Goal: Answer question/provide support: Answer question/provide support

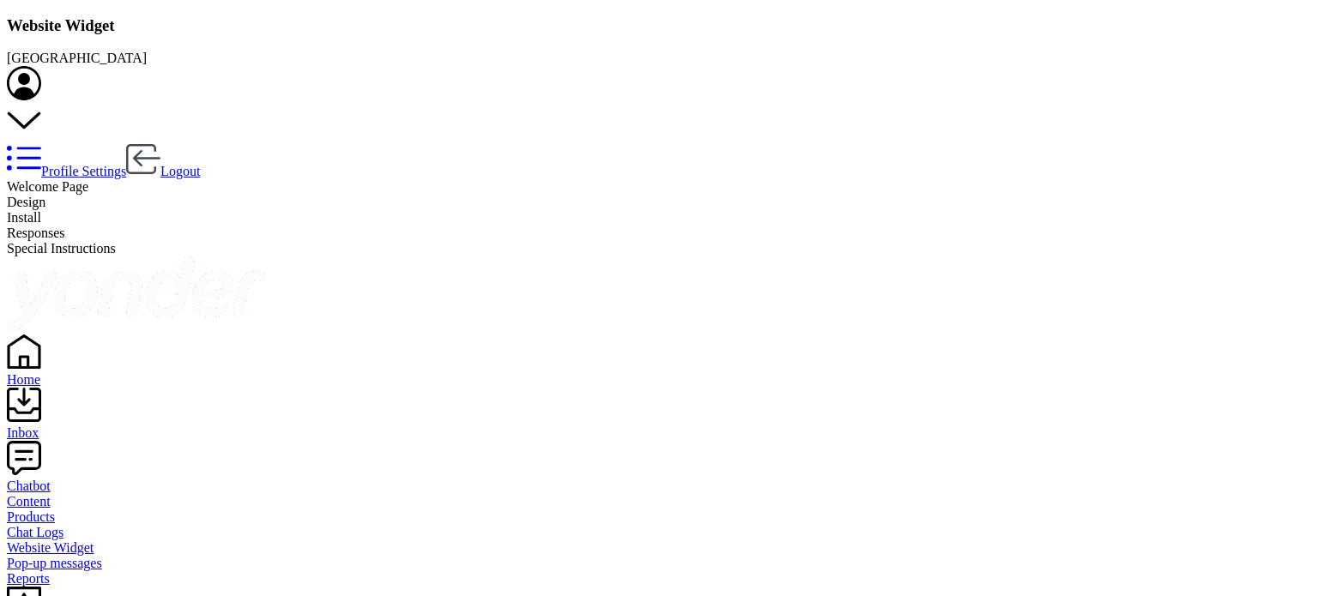
click at [51, 372] on div "Home" at bounding box center [659, 379] width 1304 height 15
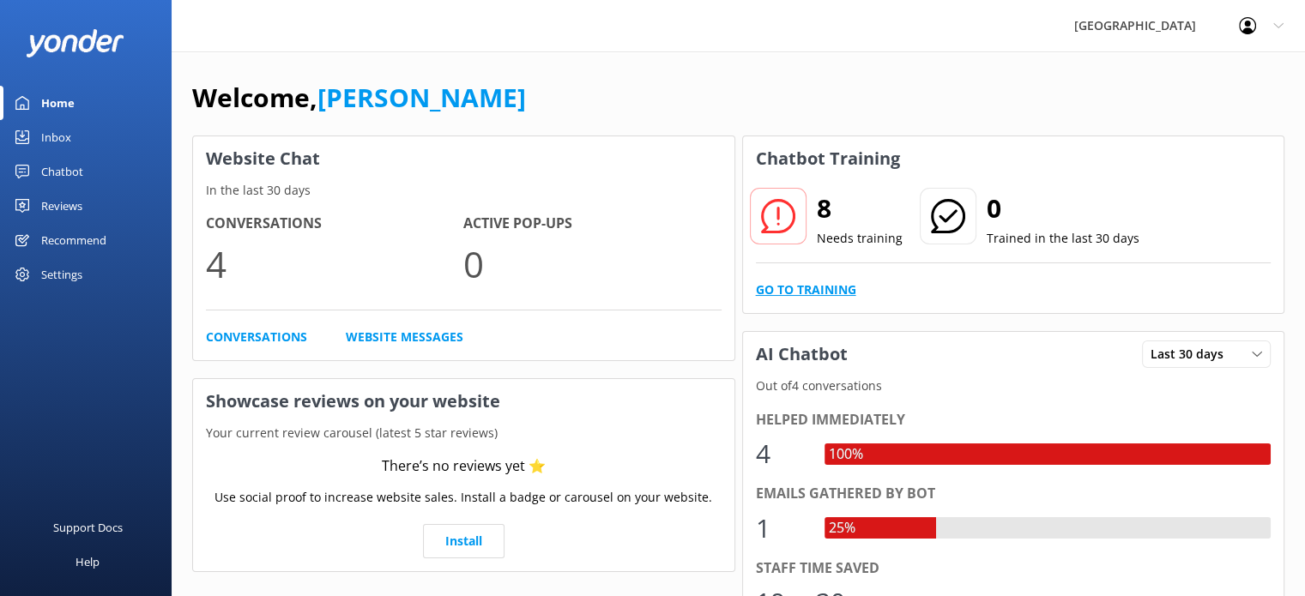
click at [817, 287] on link "Go to Training" at bounding box center [806, 290] width 100 height 19
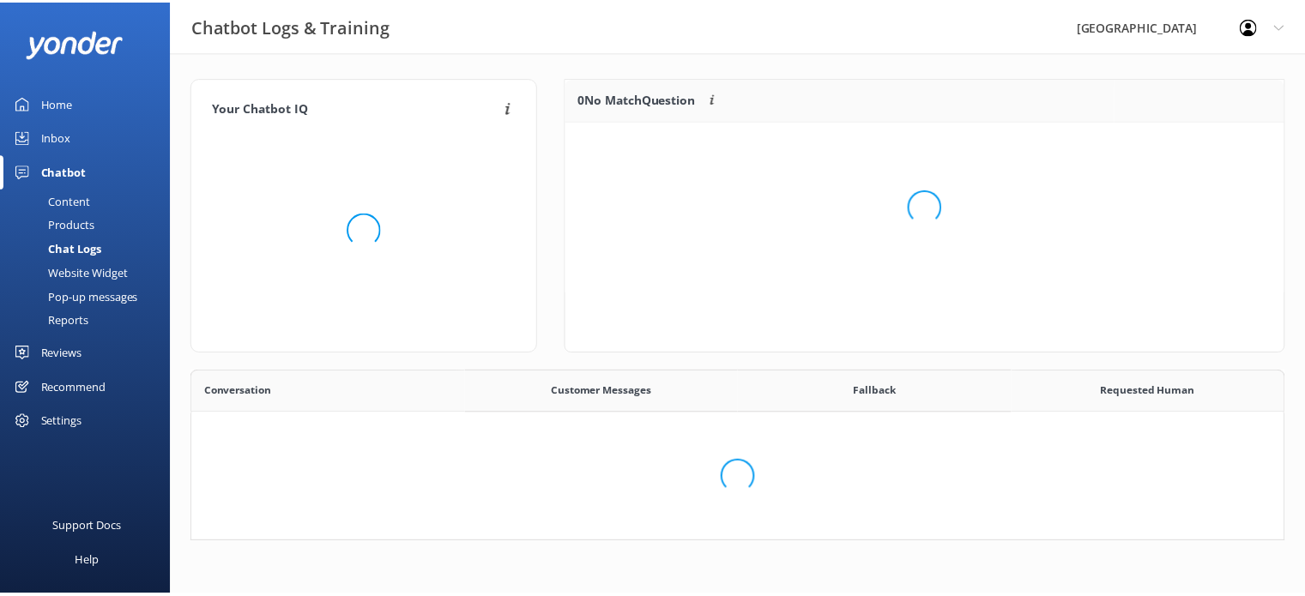
scroll to position [421, 1078]
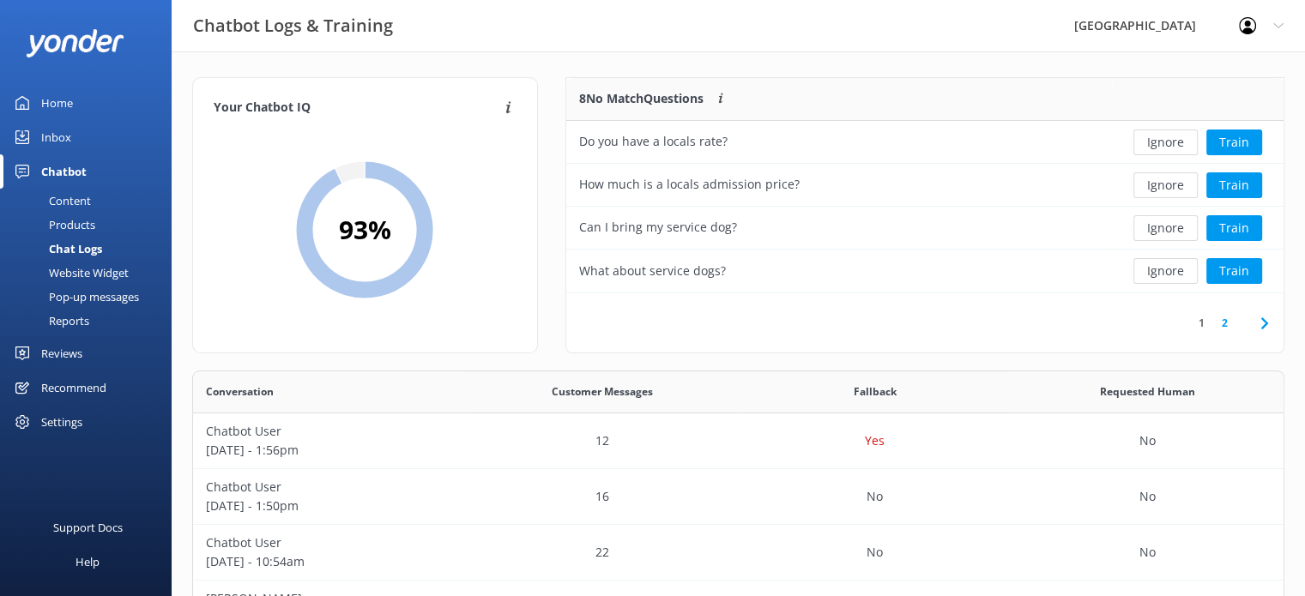
click at [1260, 323] on icon at bounding box center [1264, 323] width 21 height 21
click at [1182, 278] on button "Ignore" at bounding box center [1165, 271] width 64 height 26
click at [1204, 325] on icon at bounding box center [1201, 323] width 21 height 21
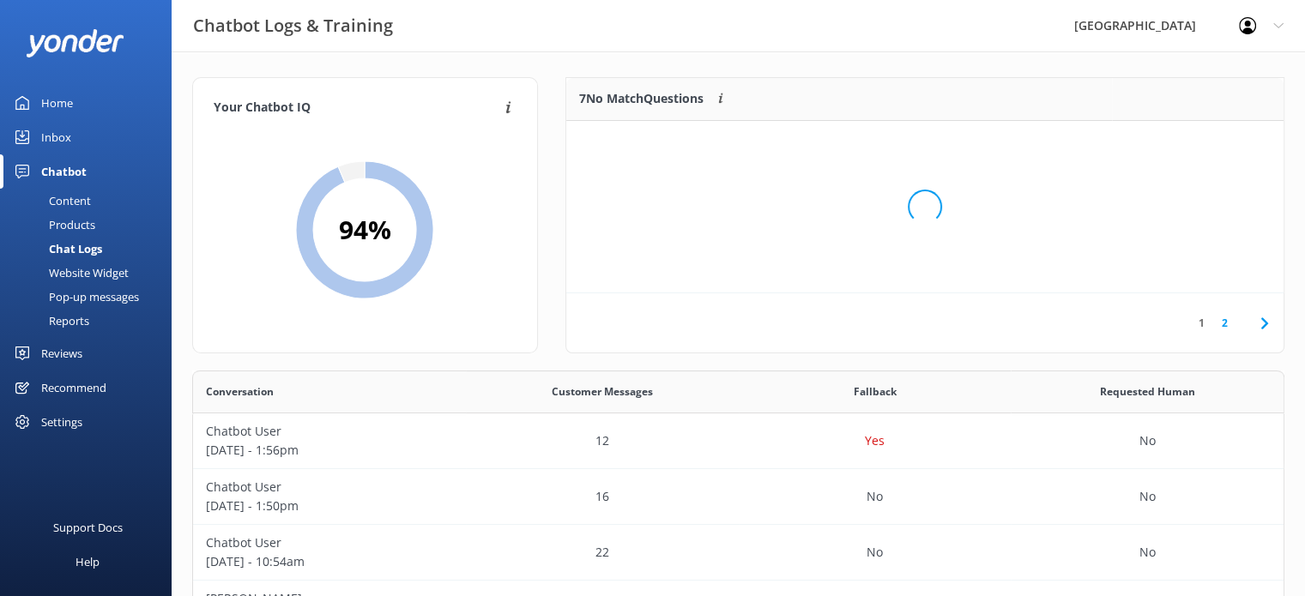
scroll to position [202, 704]
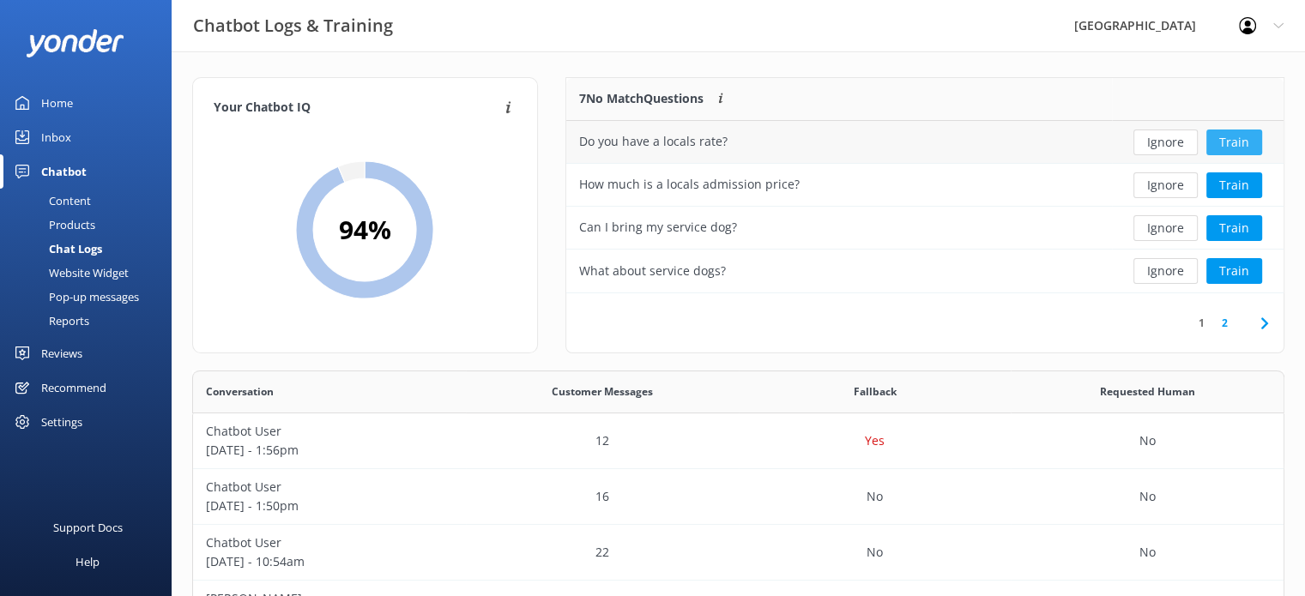
click at [1225, 139] on button "Train" at bounding box center [1234, 143] width 56 height 26
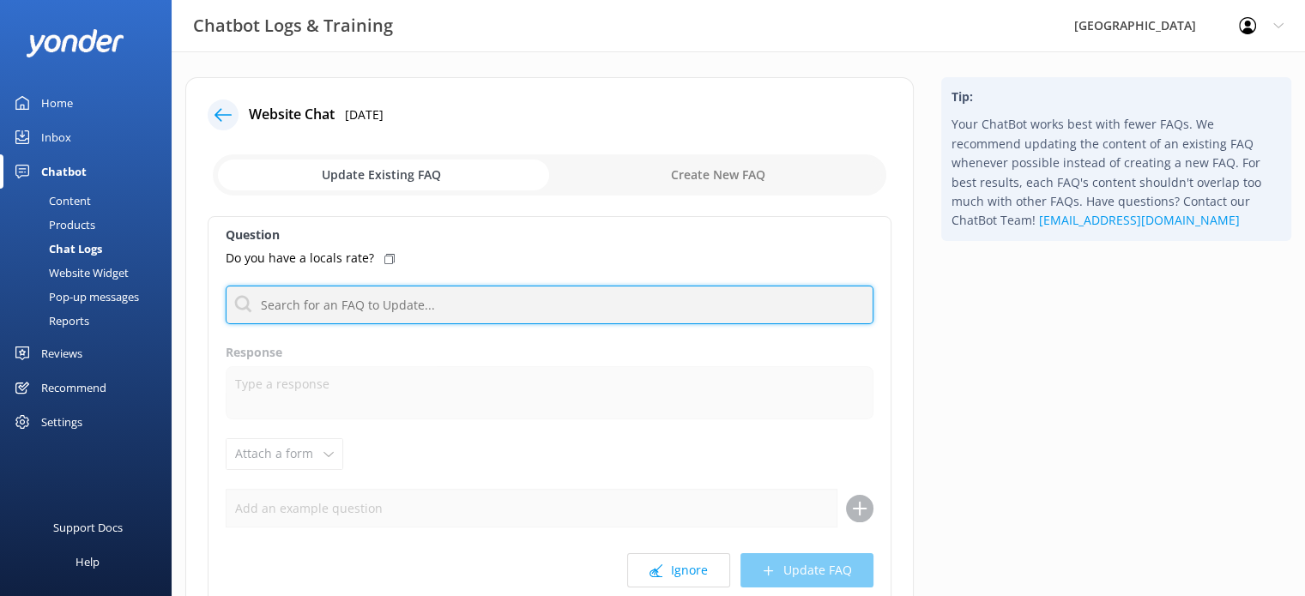
click at [415, 304] on input "text" at bounding box center [550, 305] width 648 height 39
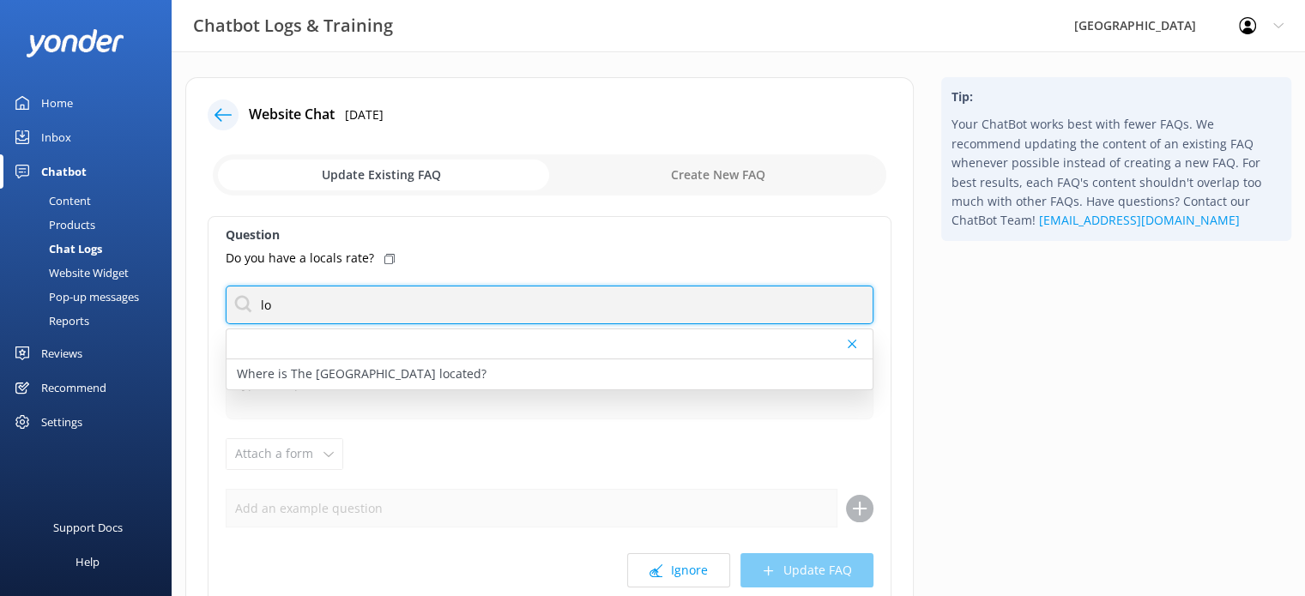
type input "l"
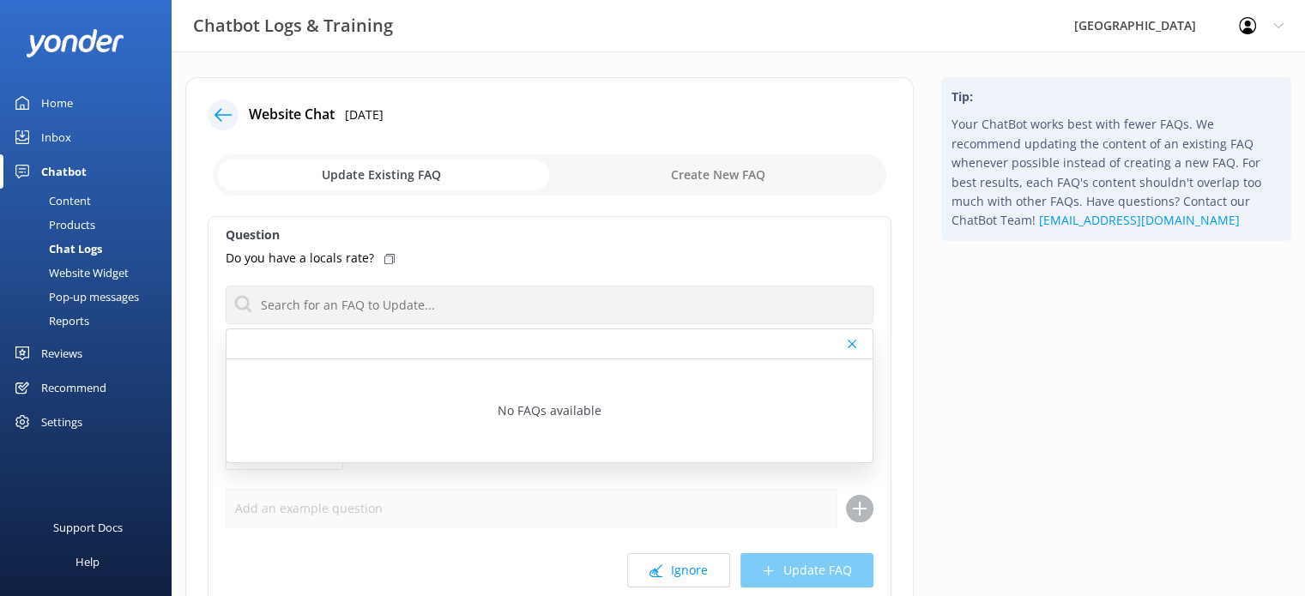
click at [673, 172] on input "checkbox" at bounding box center [549, 174] width 673 height 41
checkbox input "true"
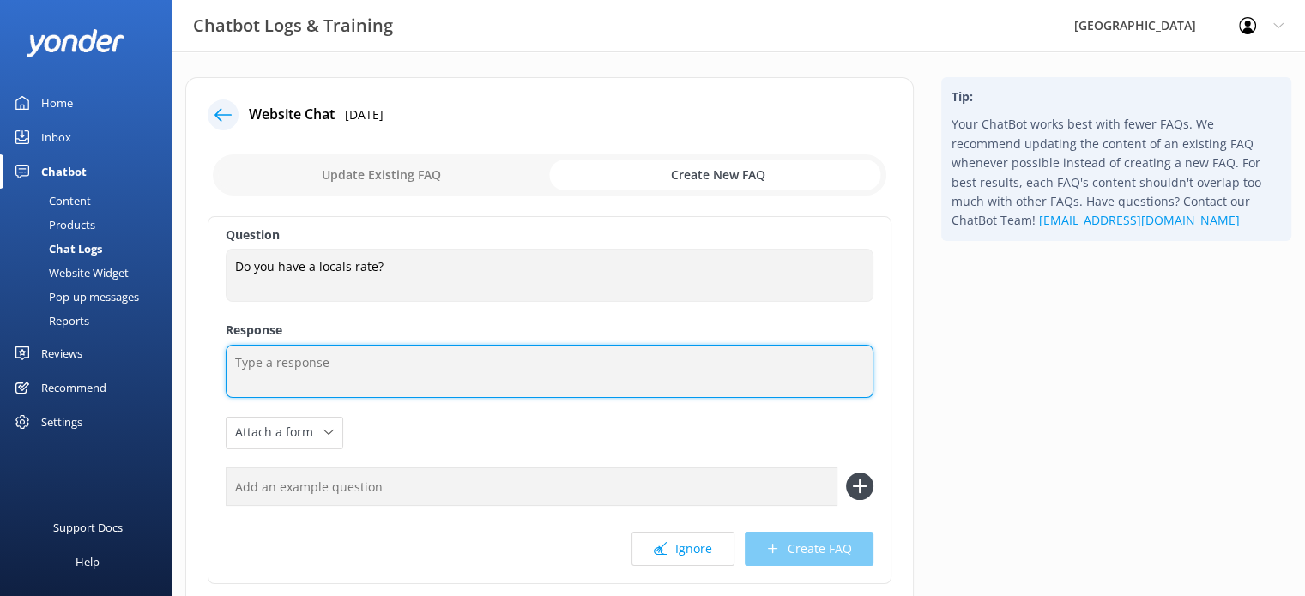
click at [334, 371] on textarea at bounding box center [550, 371] width 648 height 53
type textarea "P"
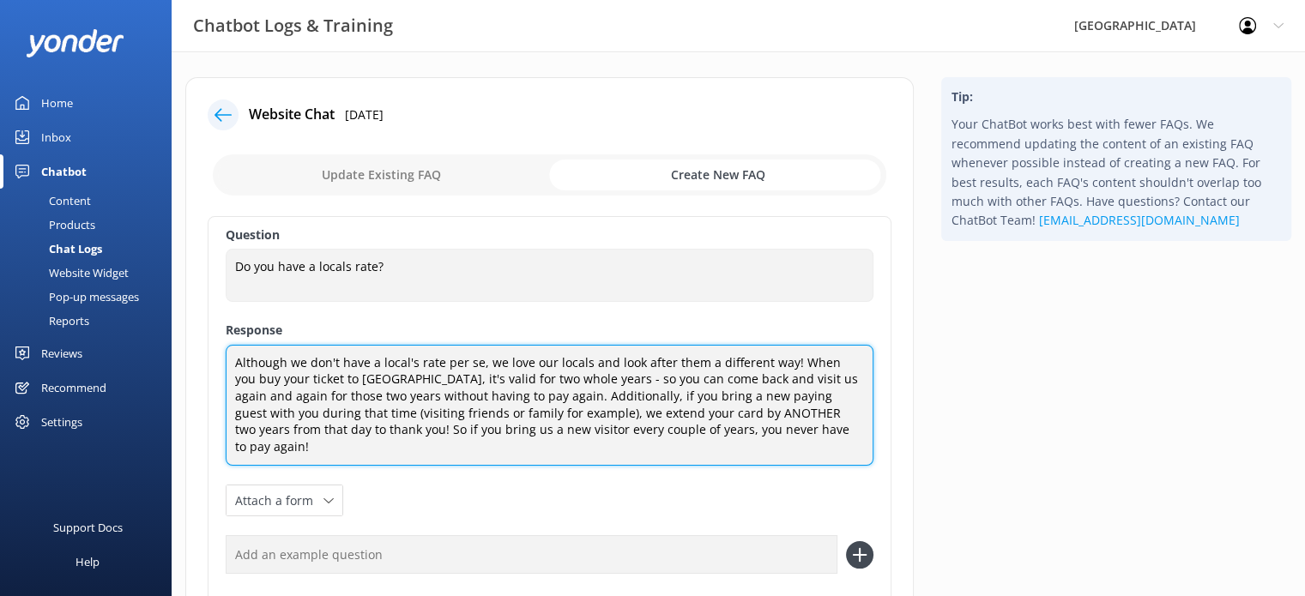
drag, startPoint x: 800, startPoint y: 424, endPoint x: 335, endPoint y: 424, distance: 465.0
click at [335, 424] on textarea "Although we don't have a local's rate per se, we love our locals and look after…" at bounding box center [550, 406] width 648 height 122
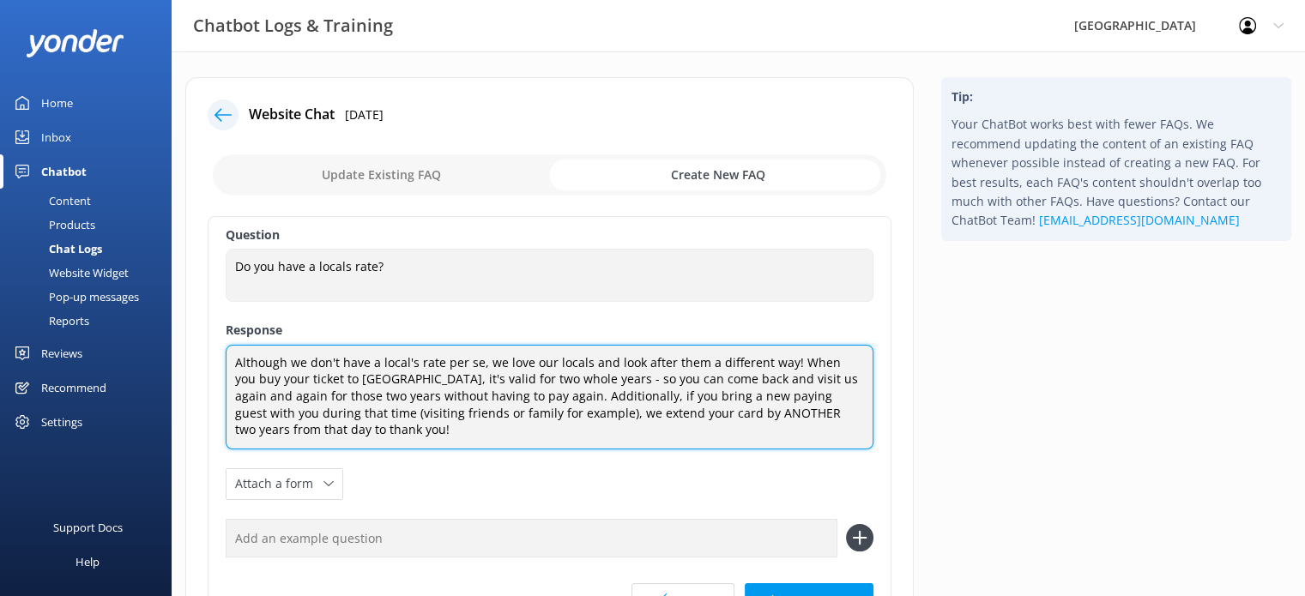
click at [738, 418] on textarea "Although we don't have a local's rate per se, we love our locals and look after…" at bounding box center [550, 397] width 648 height 105
click at [231, 361] on textarea "Although we don't have a local's rate per se, we love our locals and look after…" at bounding box center [550, 397] width 648 height 105
click at [612, 365] on textarea "We love our locals here at Paronella Park. Although we don't have a local's rat…" at bounding box center [550, 397] width 648 height 105
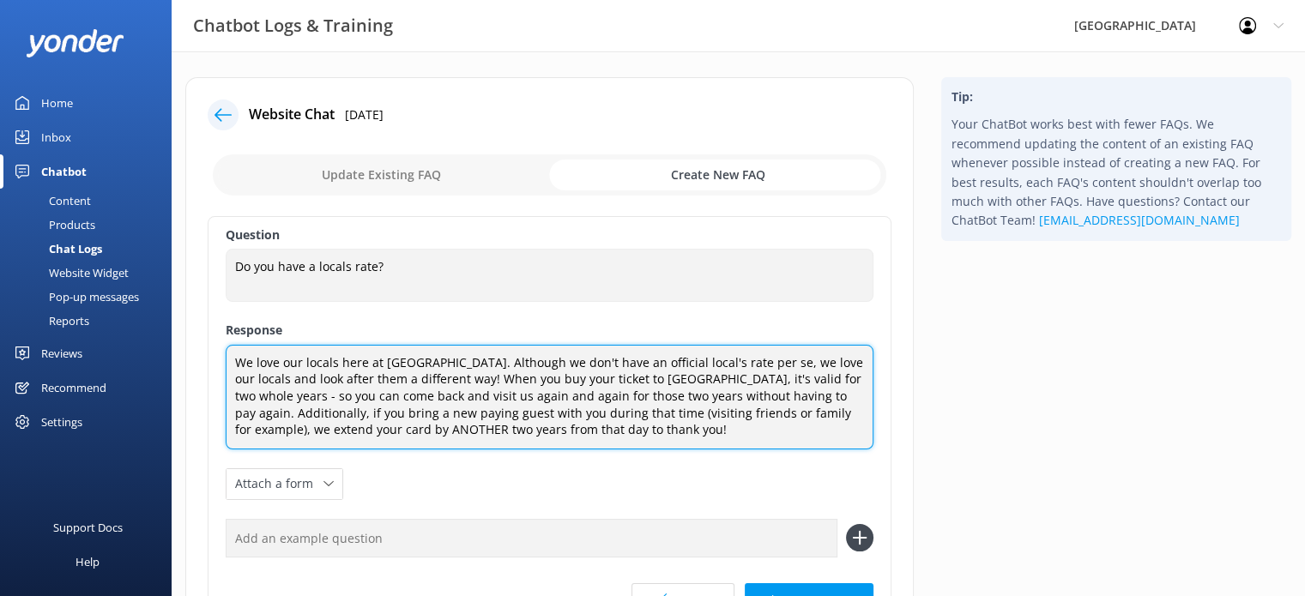
click at [752, 358] on textarea "We love our locals here at Paronella Park. Although we don't have an official l…" at bounding box center [550, 397] width 648 height 105
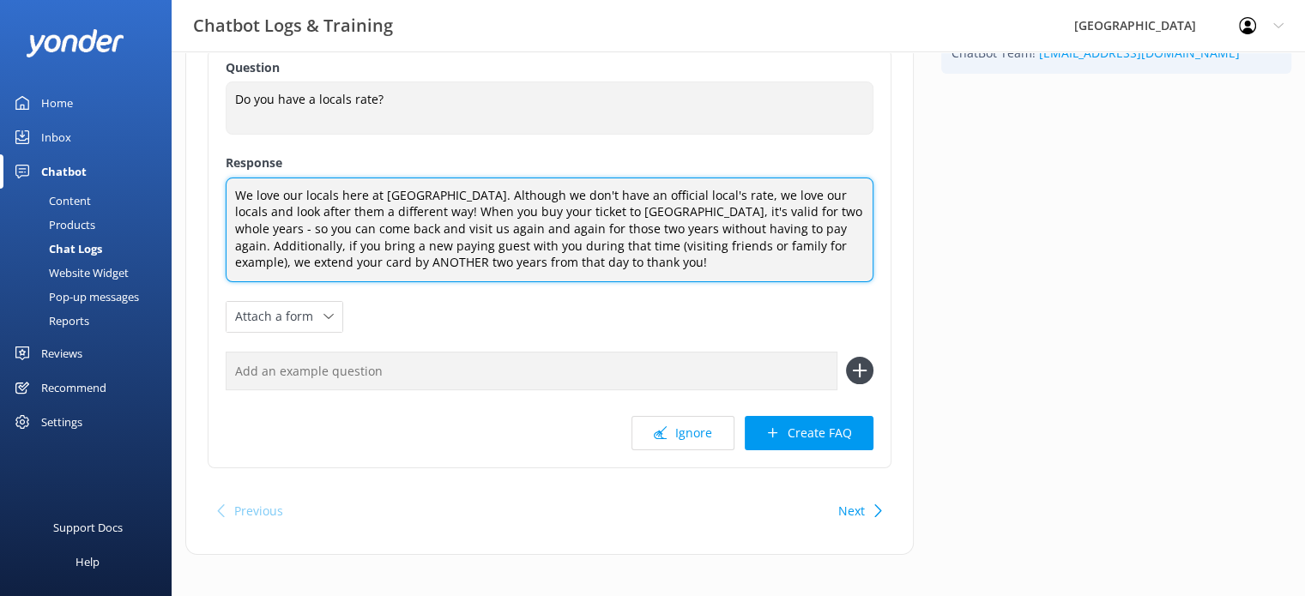
scroll to position [176, 0]
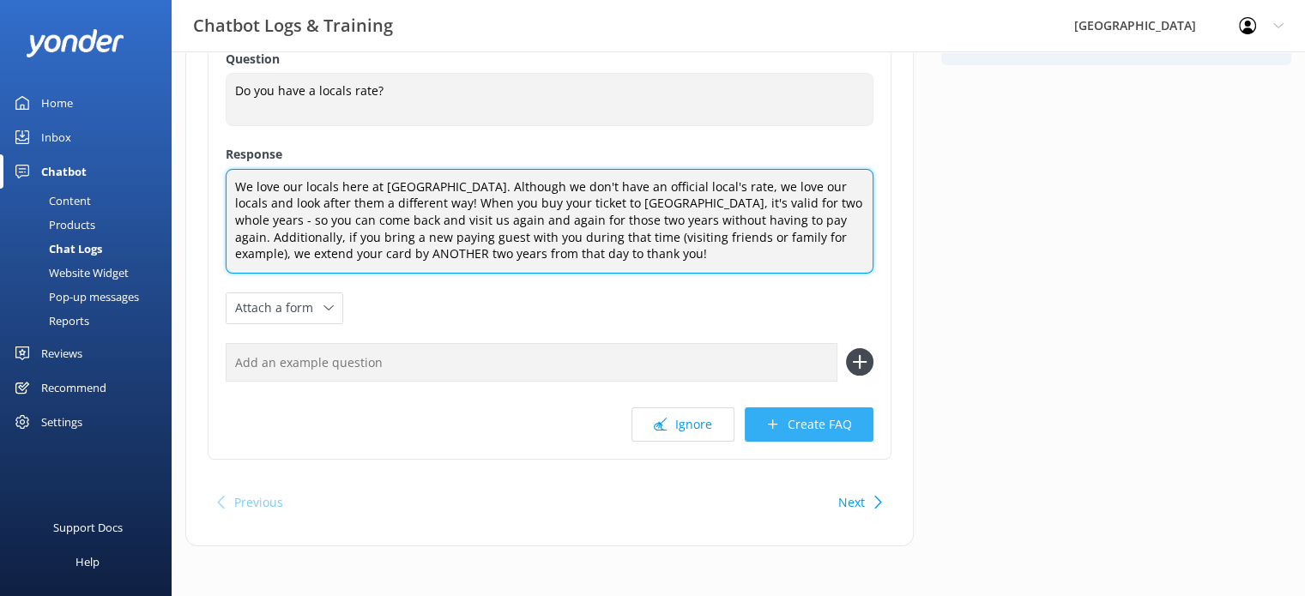
type textarea "We love our locals here at Paronella Park. Although we don't have an official l…"
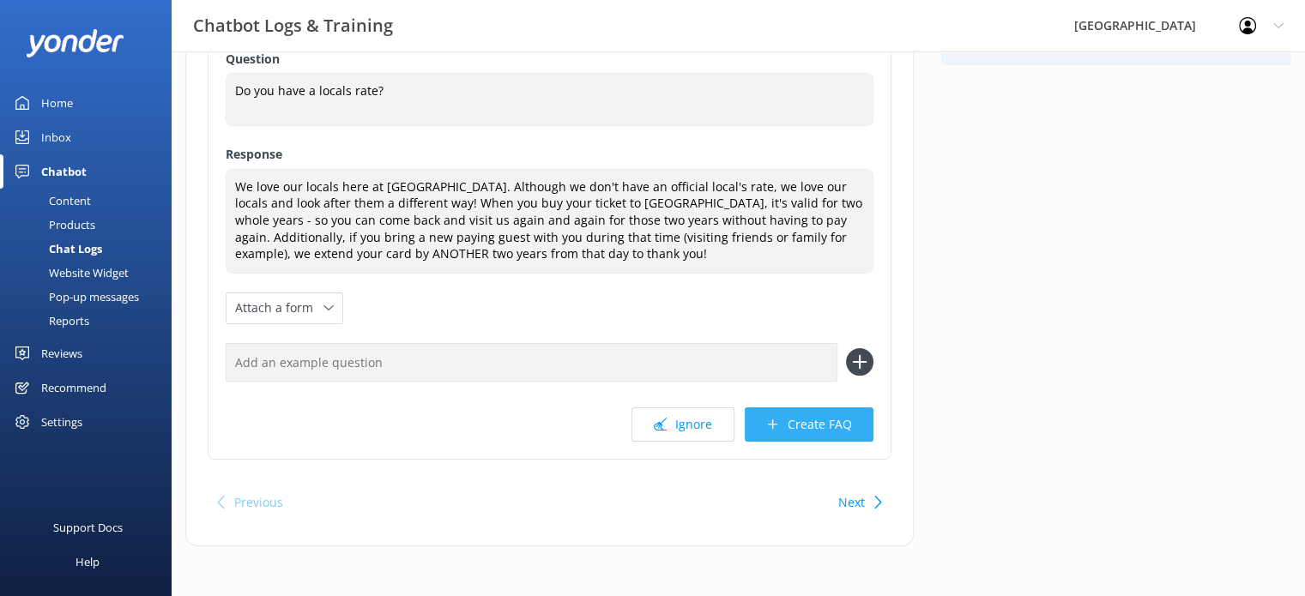
click at [816, 427] on button "Create FAQ" at bounding box center [809, 425] width 129 height 34
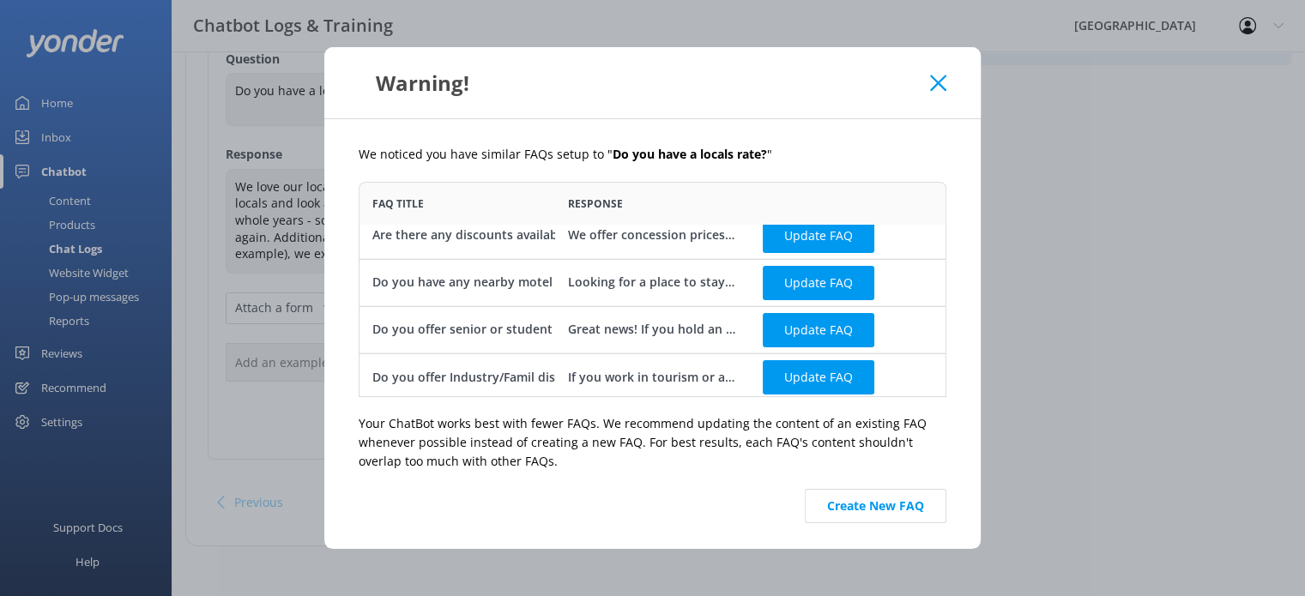
scroll to position [0, 0]
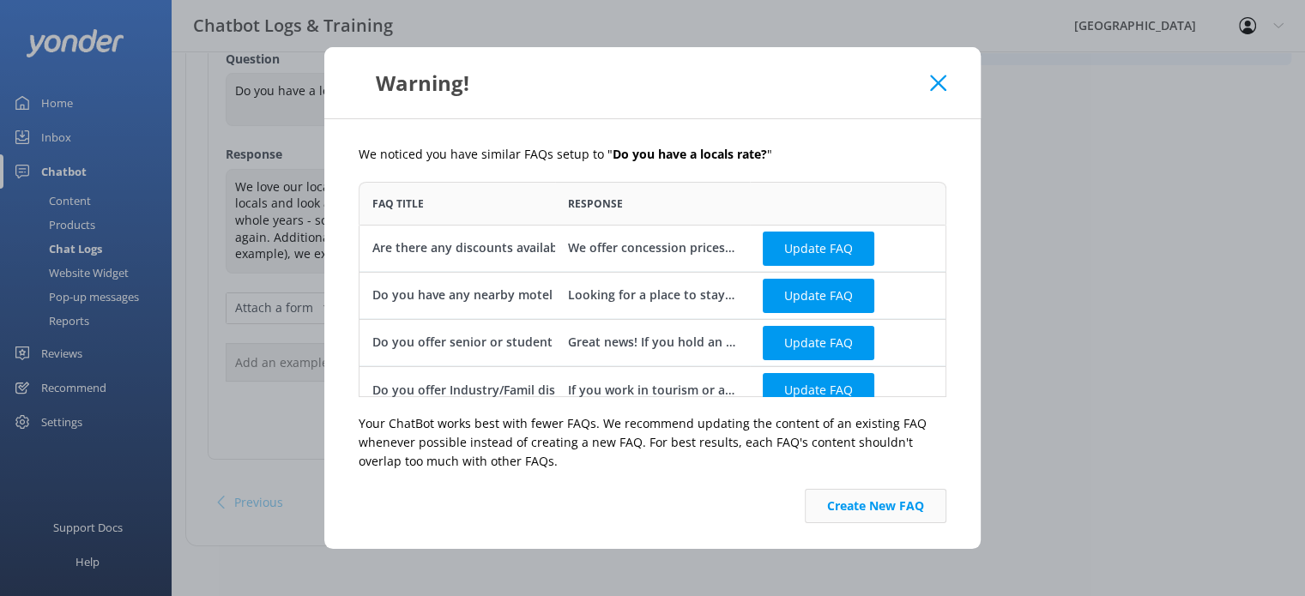
click at [920, 506] on button "Create New FAQ" at bounding box center [876, 506] width 142 height 34
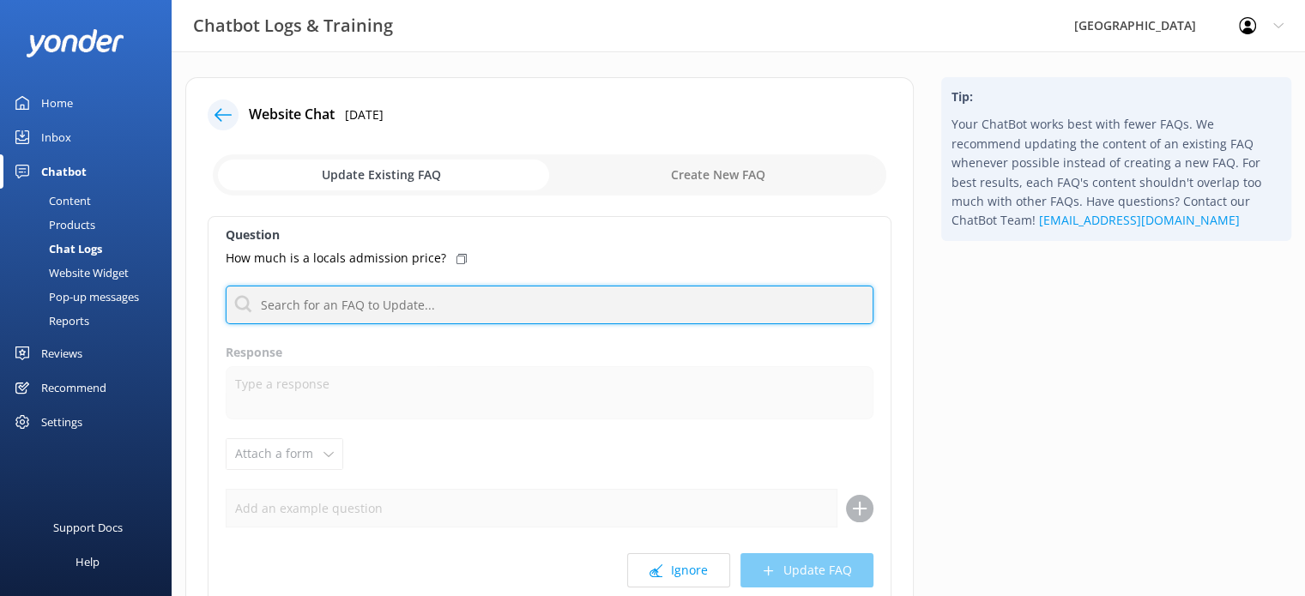
click at [324, 307] on input "text" at bounding box center [550, 305] width 648 height 39
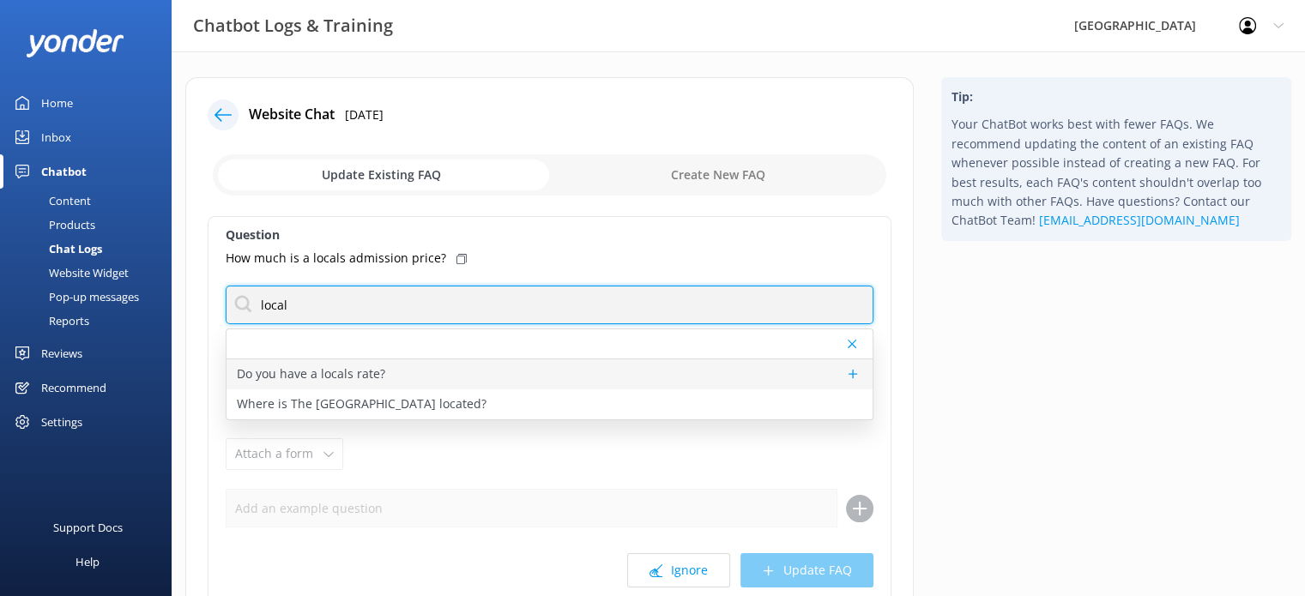
type input "local"
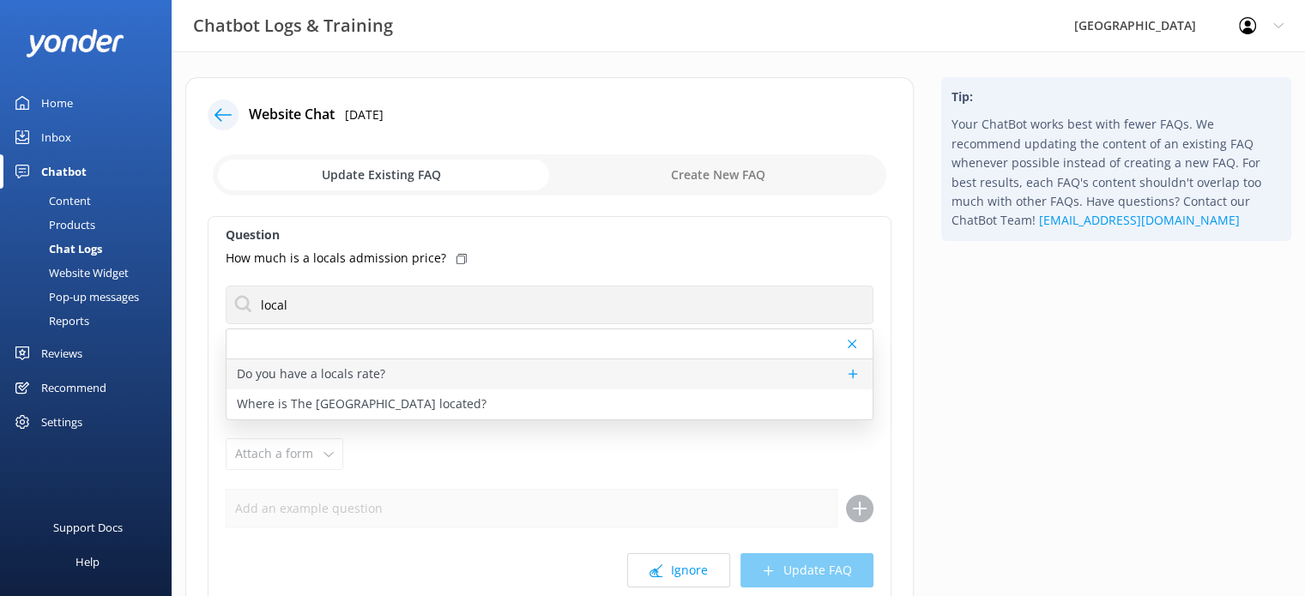
click at [293, 368] on p "Do you have a locals rate?" at bounding box center [311, 374] width 148 height 19
type textarea "We love our locals here at Paronella Park. Although we don't have an official l…"
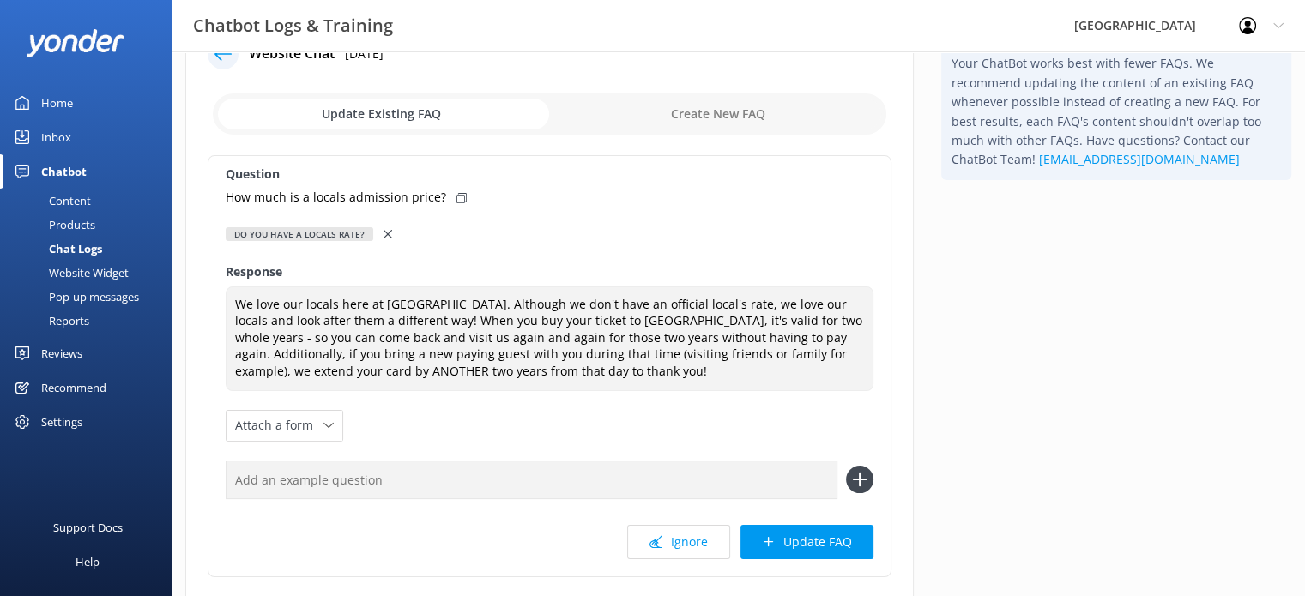
scroll to position [62, 0]
click at [809, 545] on button "Update FAQ" at bounding box center [806, 541] width 133 height 34
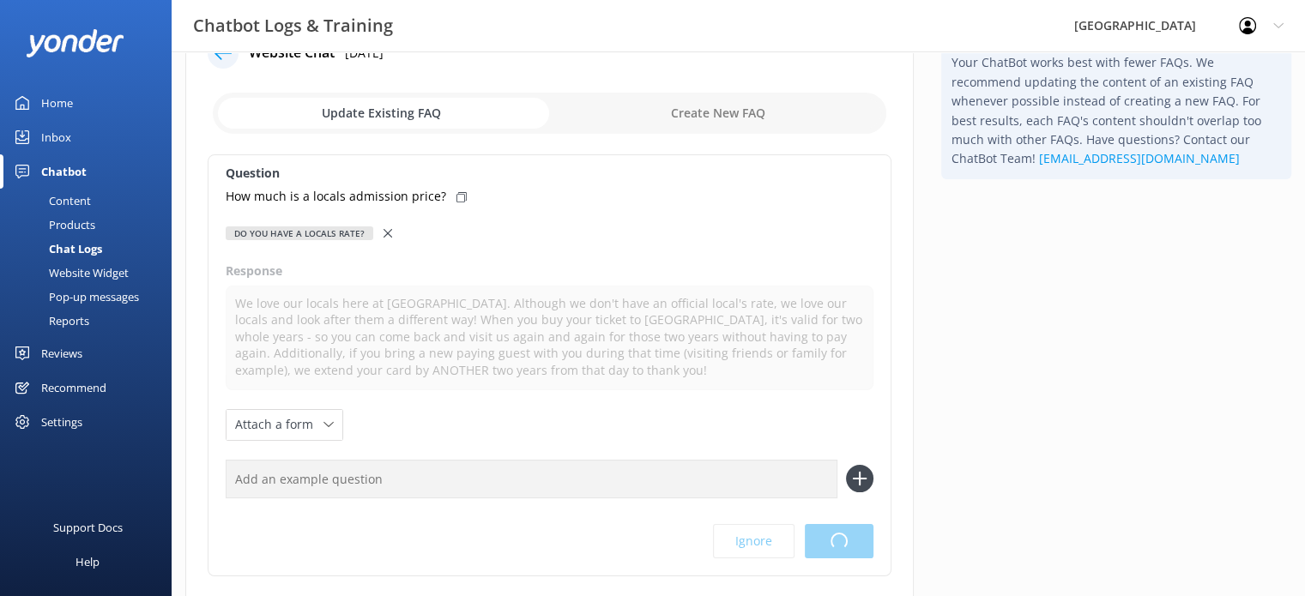
scroll to position [0, 0]
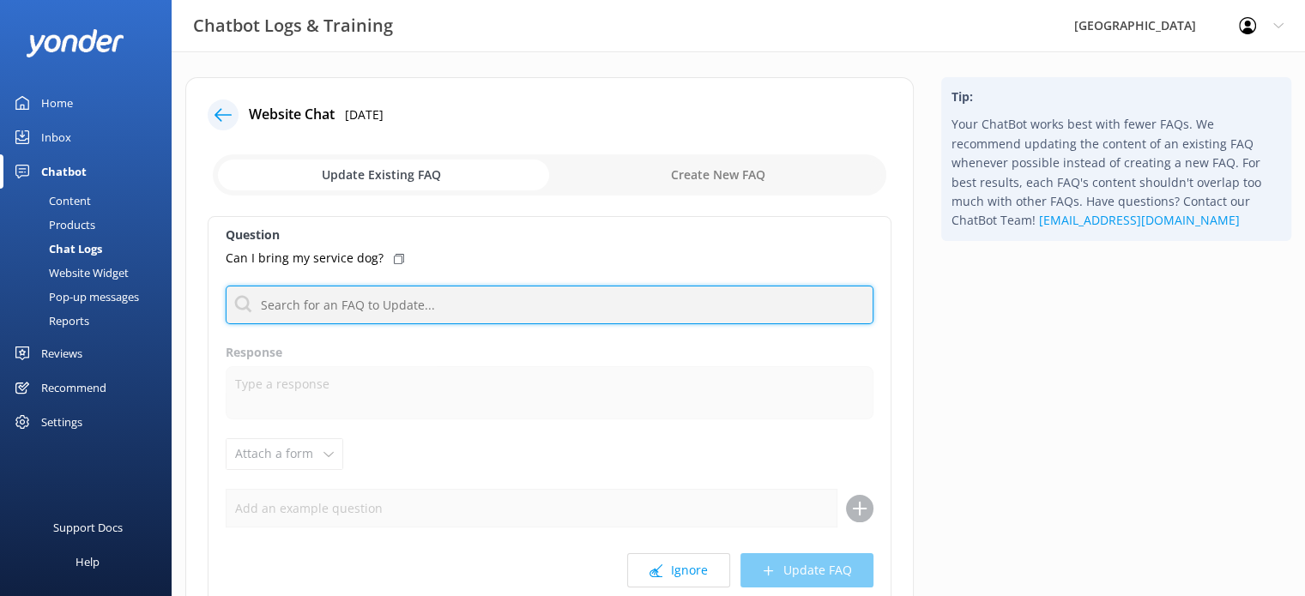
click at [446, 306] on input "text" at bounding box center [550, 305] width 648 height 39
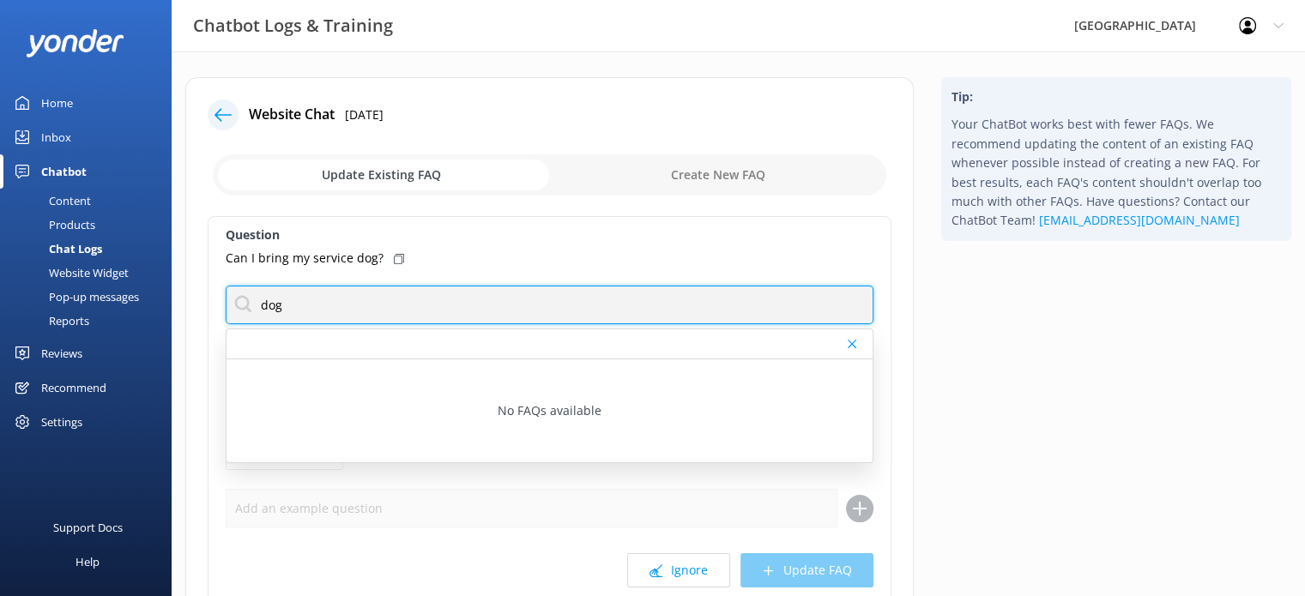
type input "dog"
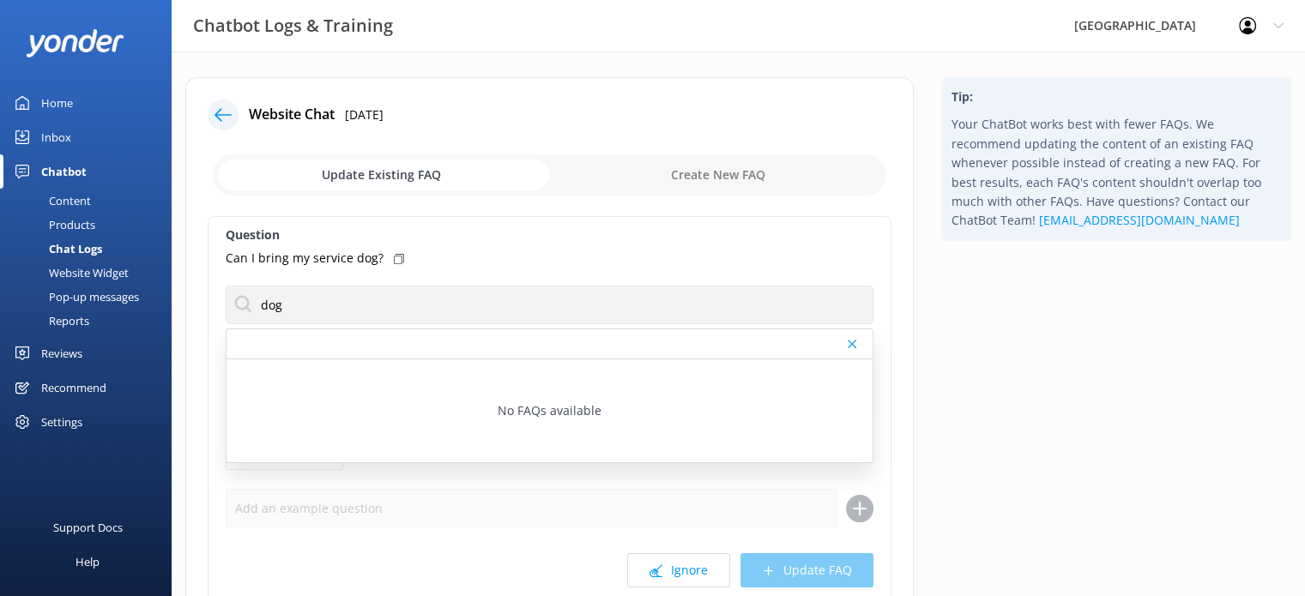
click at [694, 157] on input "checkbox" at bounding box center [549, 174] width 673 height 41
checkbox input "true"
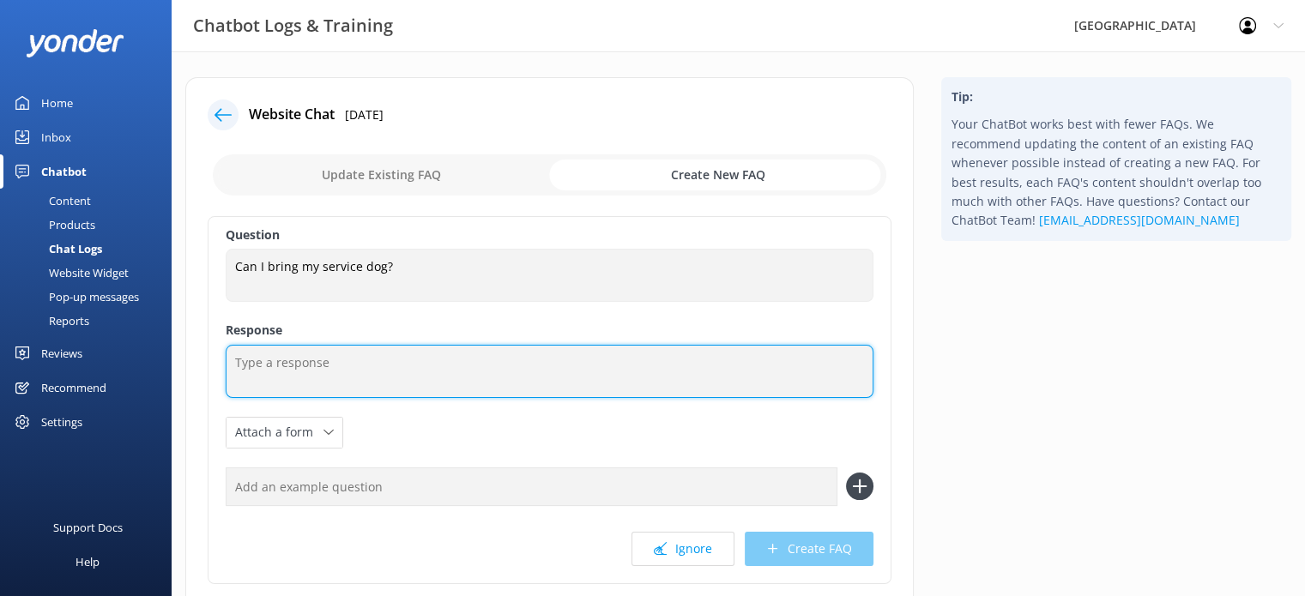
click at [298, 366] on textarea at bounding box center [550, 371] width 648 height 53
type textarea "R"
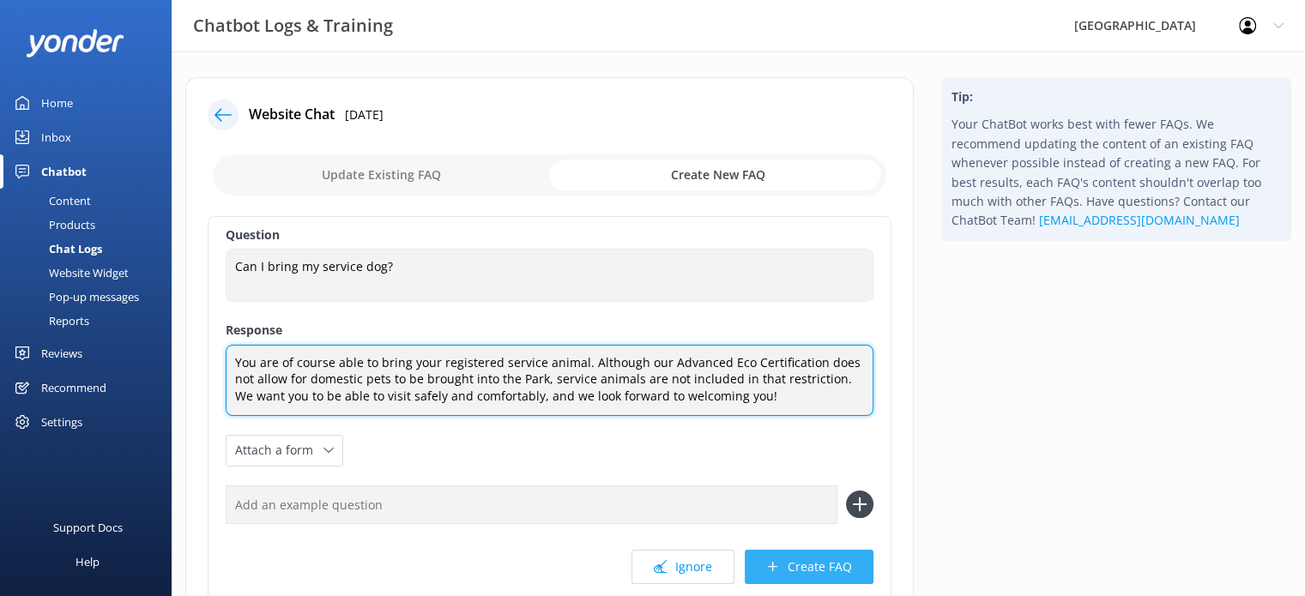
type textarea "You are of course able to bring your registered service animal. Although our Ad…"
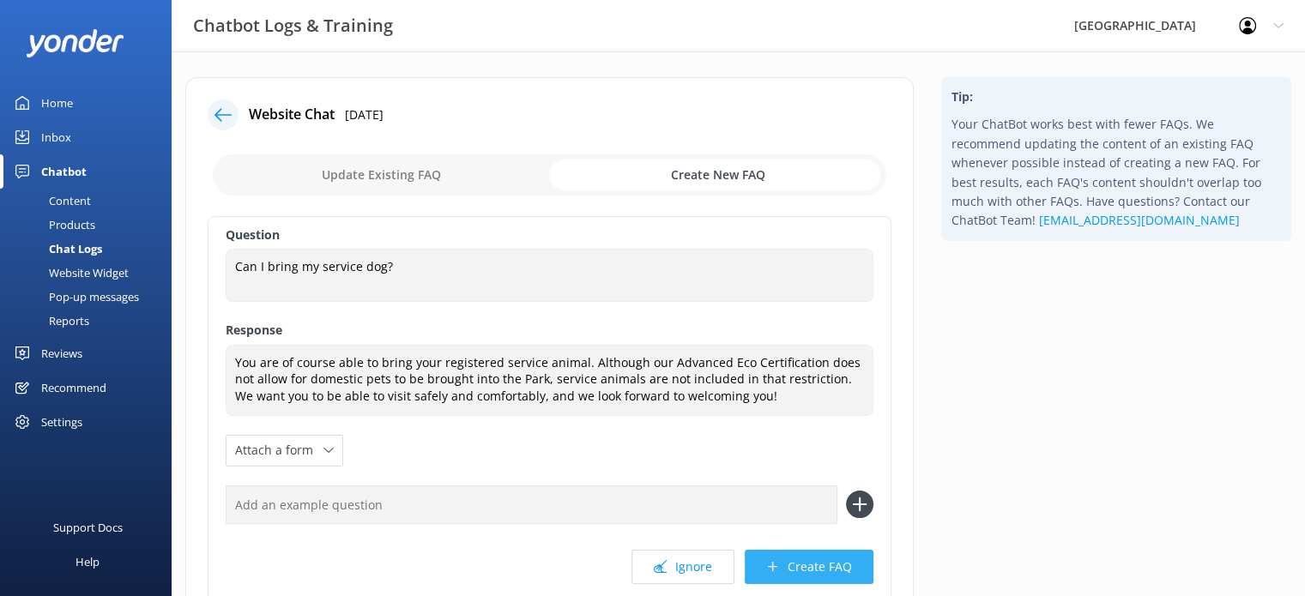
click at [791, 576] on button "Create FAQ" at bounding box center [809, 567] width 129 height 34
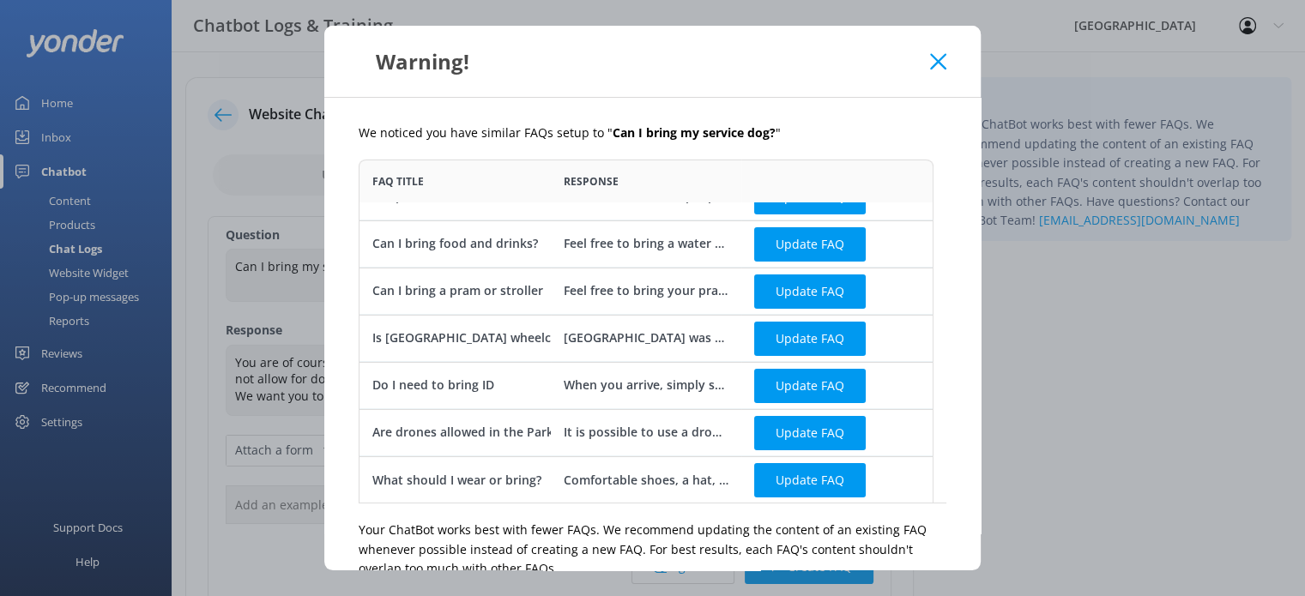
scroll to position [84, 0]
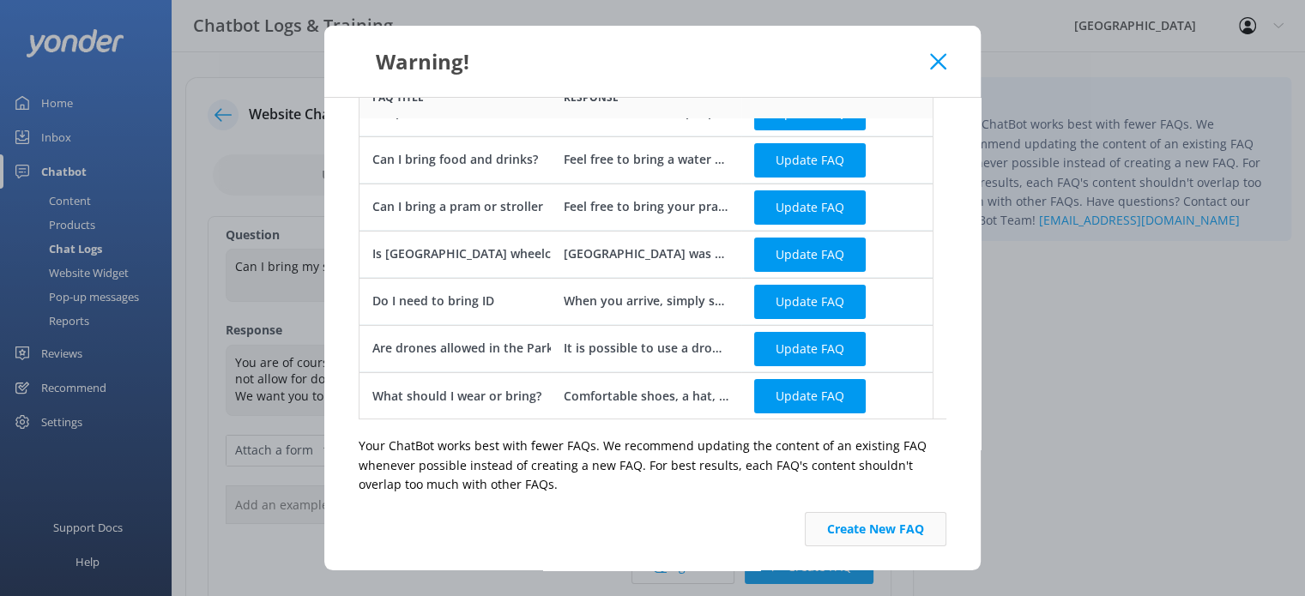
click at [900, 534] on button "Create New FAQ" at bounding box center [876, 529] width 142 height 34
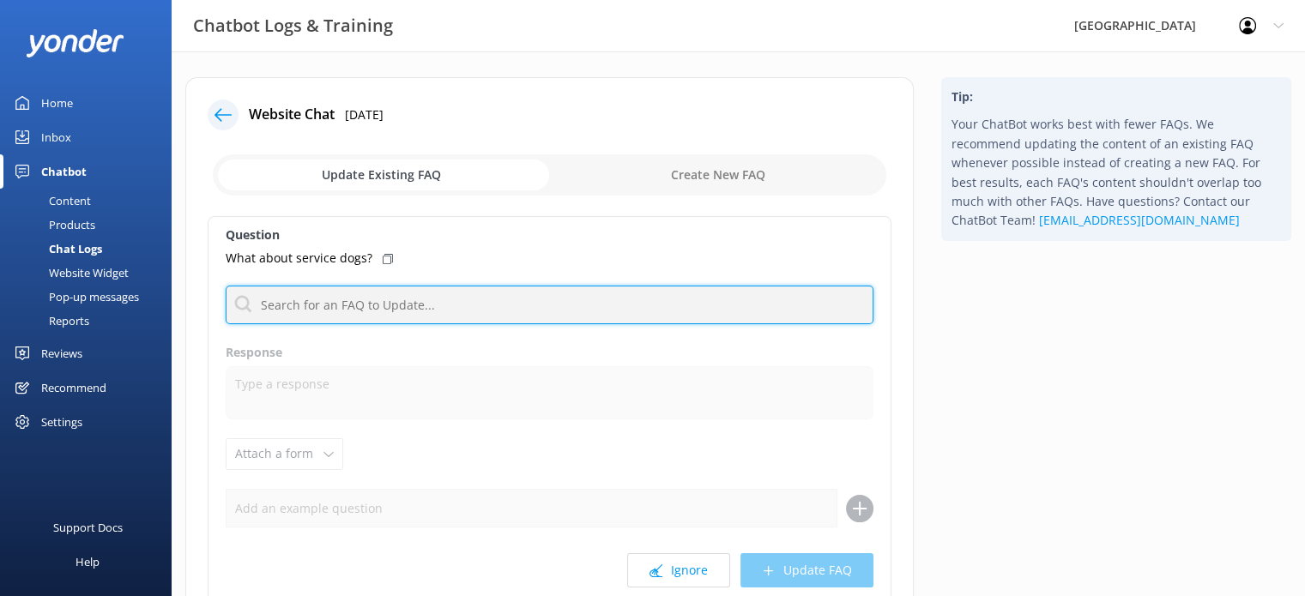
click at [433, 303] on input "text" at bounding box center [550, 305] width 648 height 39
type input "dog"
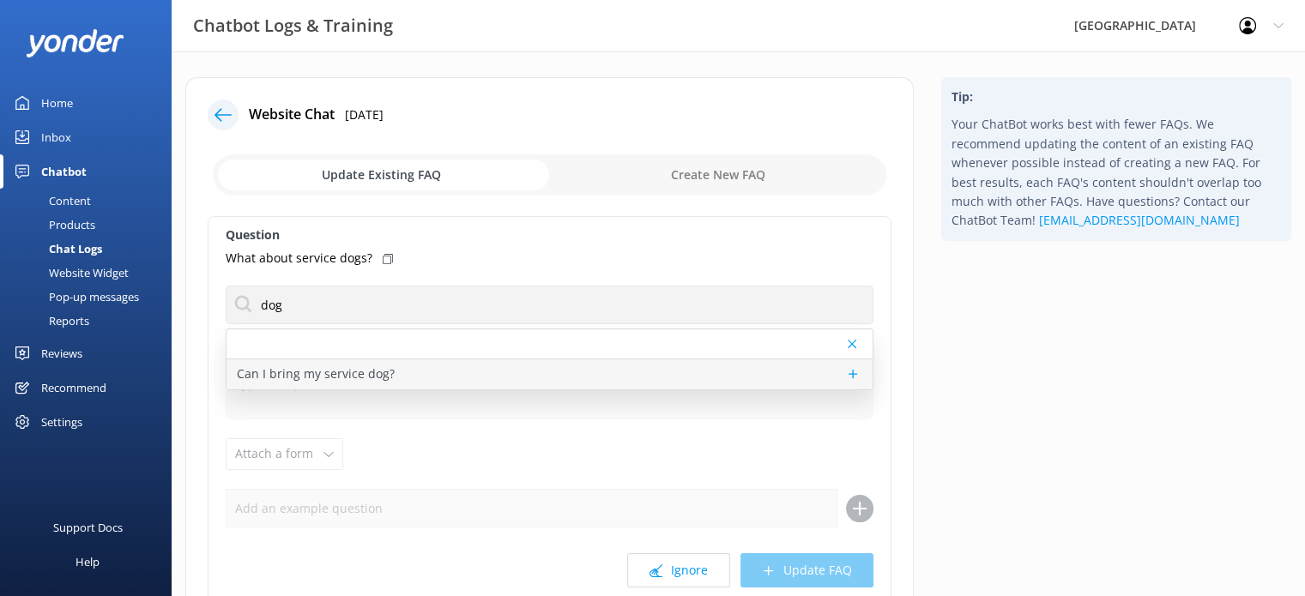
click at [362, 370] on p "Can I bring my service dog?" at bounding box center [316, 374] width 158 height 19
type textarea "You are of course able to bring your registered service animal. Although our Ad…"
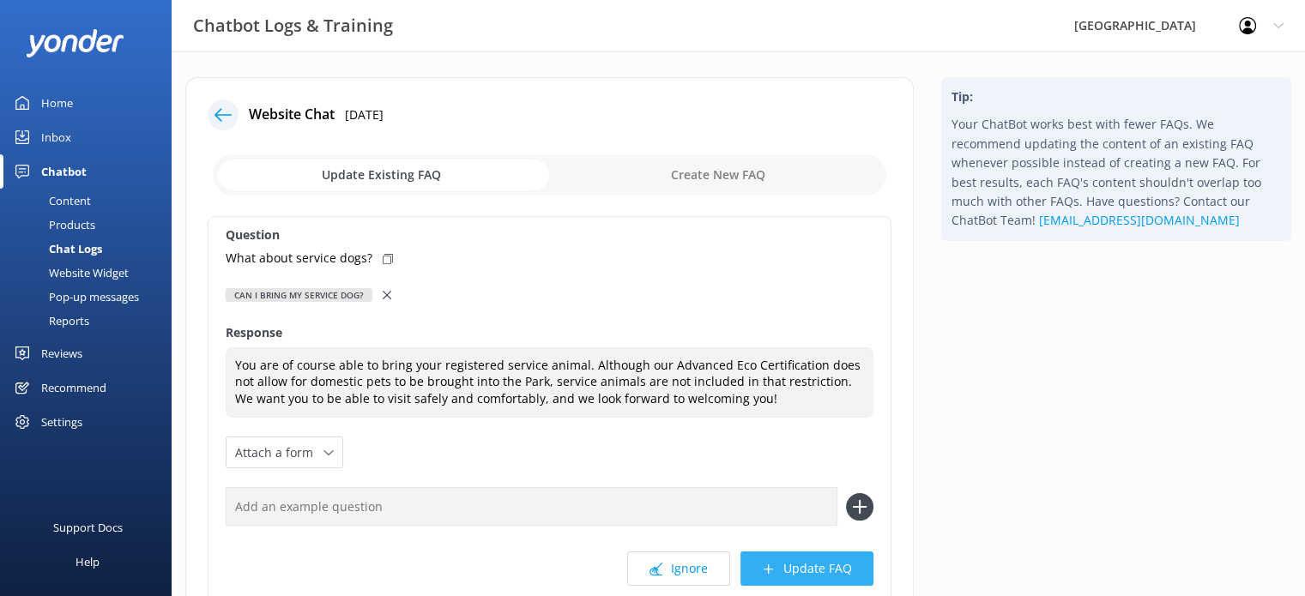
click at [829, 571] on button "Update FAQ" at bounding box center [806, 569] width 133 height 34
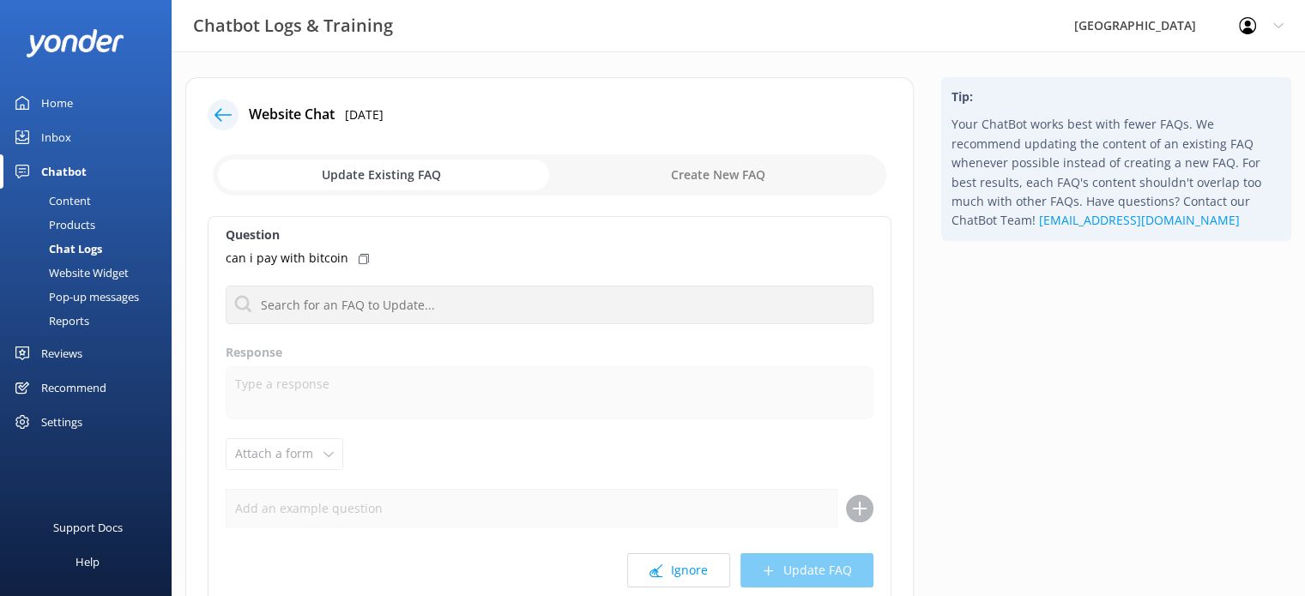
click at [715, 167] on input "checkbox" at bounding box center [549, 174] width 673 height 41
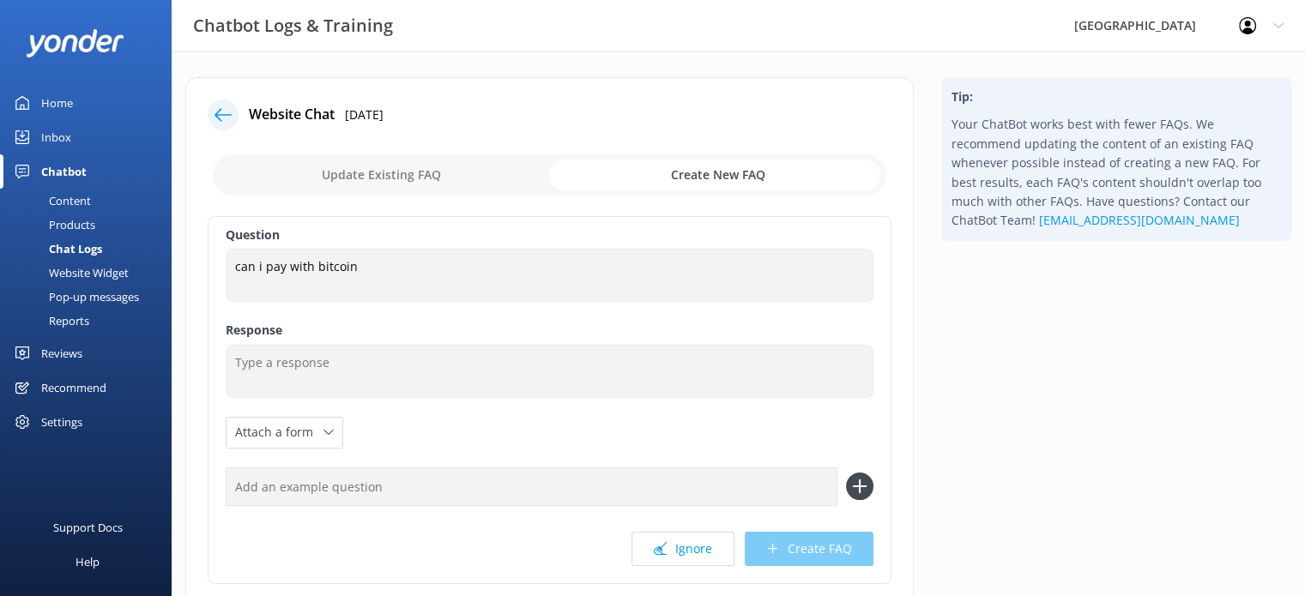
click at [347, 173] on input "checkbox" at bounding box center [549, 174] width 673 height 41
checkbox input "false"
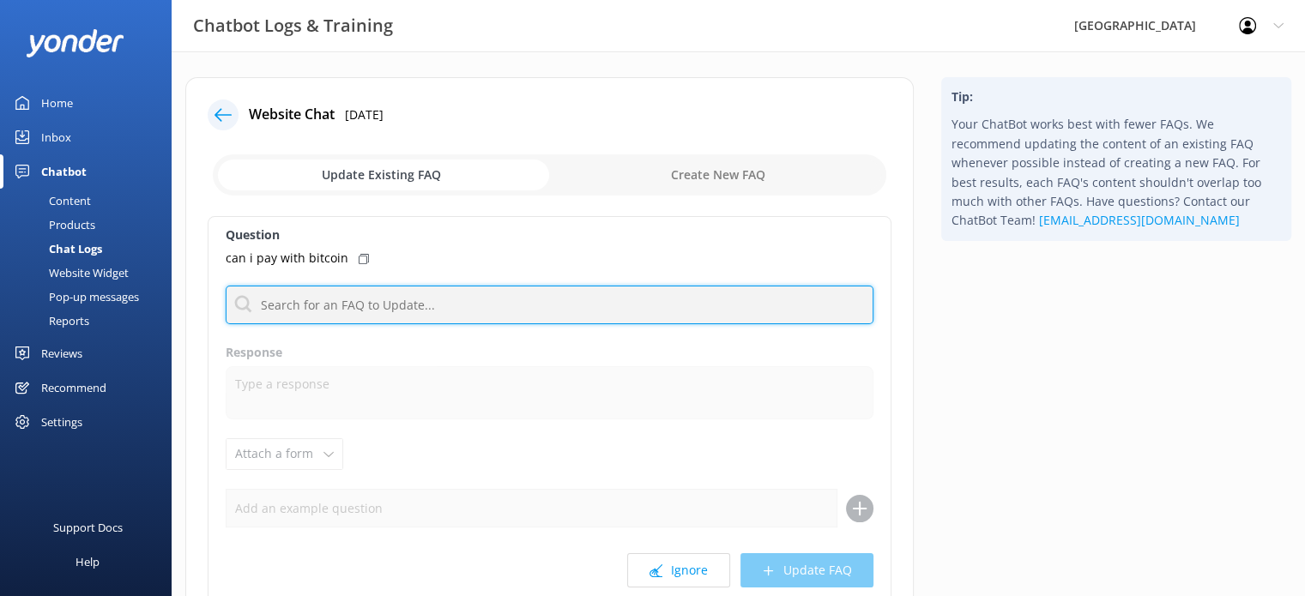
click at [405, 308] on input "text" at bounding box center [550, 305] width 648 height 39
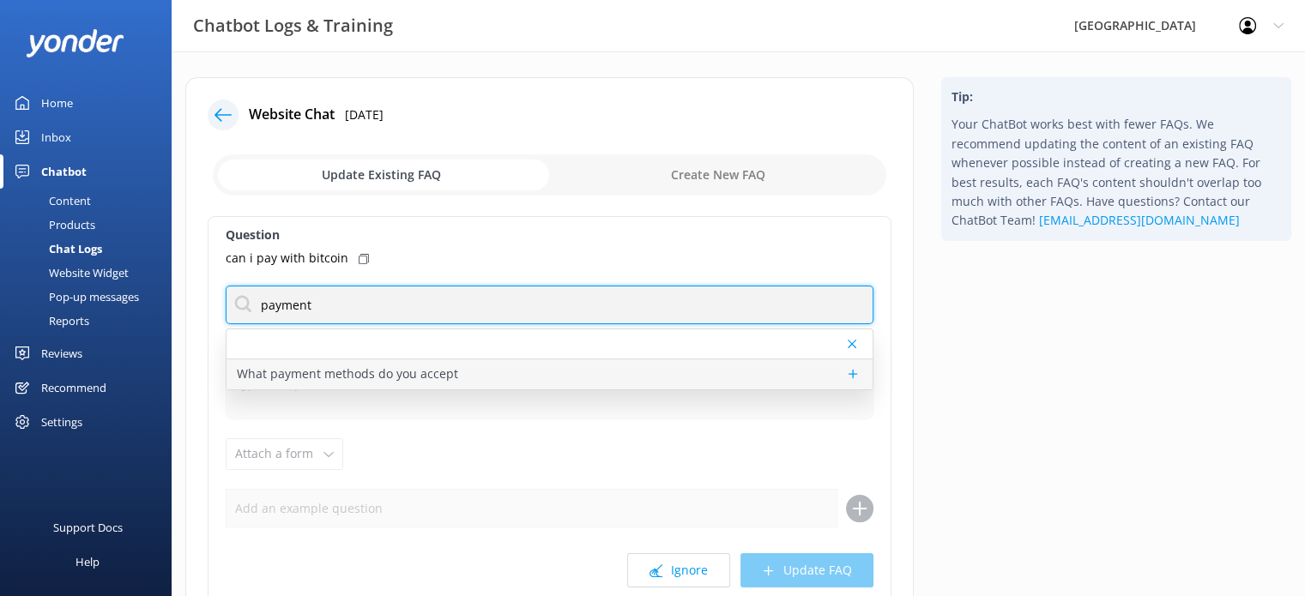
type input "payment"
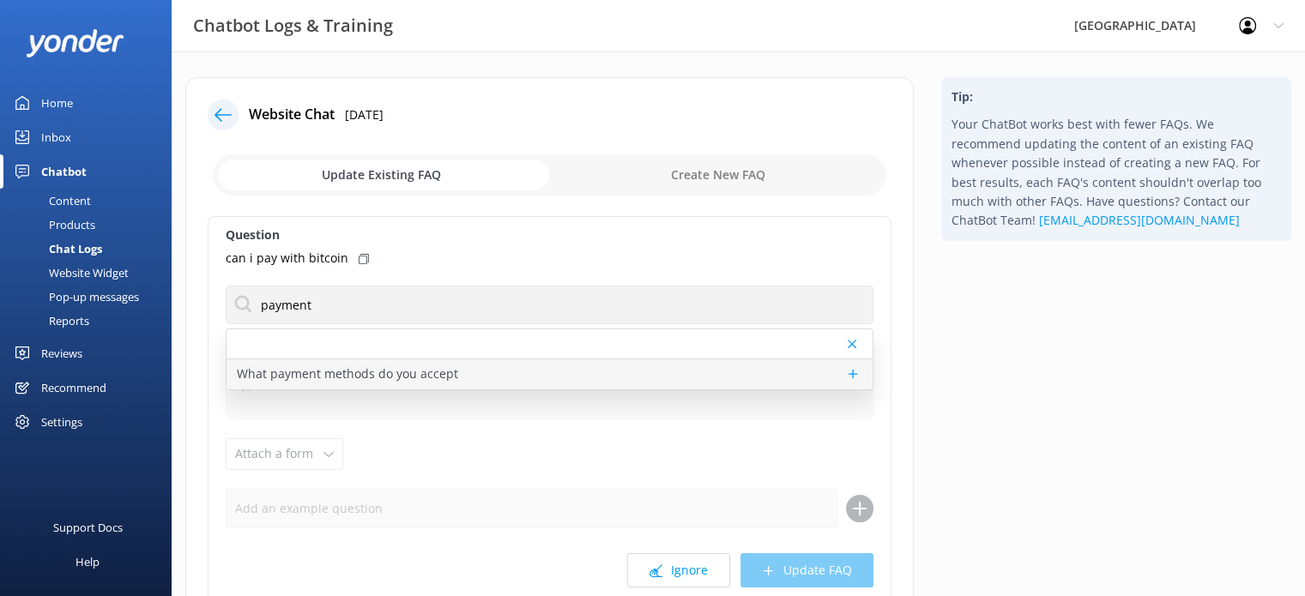
click at [343, 376] on p "What payment methods do you accept" at bounding box center [347, 374] width 221 height 19
type textarea "You’re welcome to pay using all major credit cards through RezdyPay, or if you …"
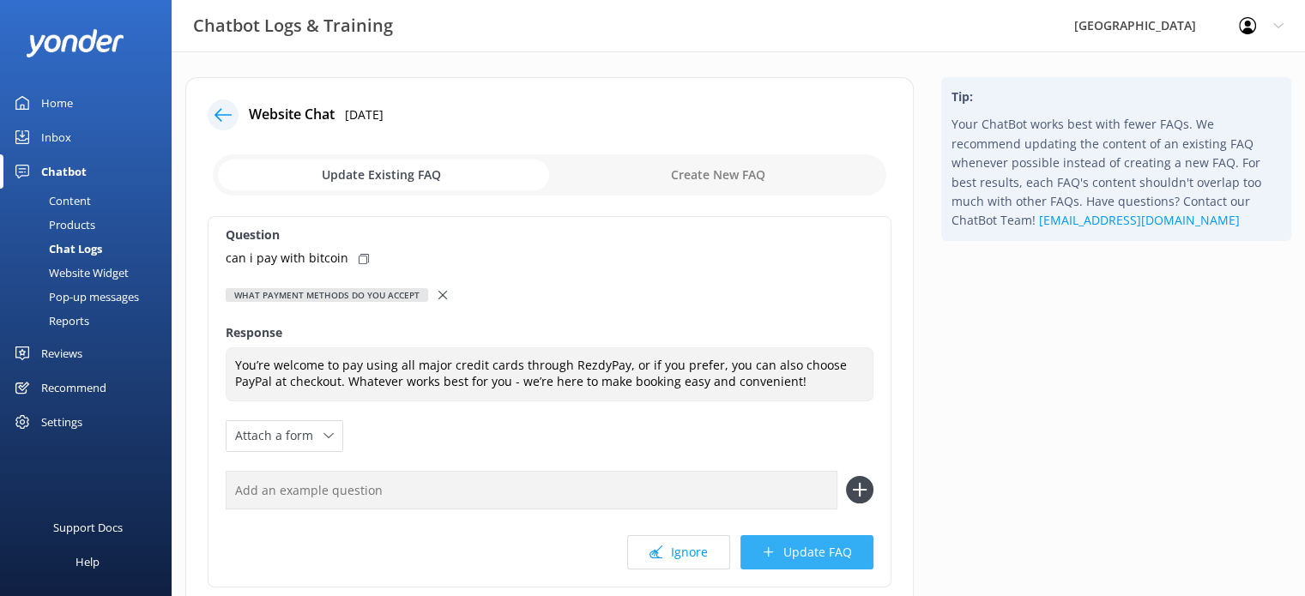
click at [801, 559] on button "Update FAQ" at bounding box center [806, 552] width 133 height 34
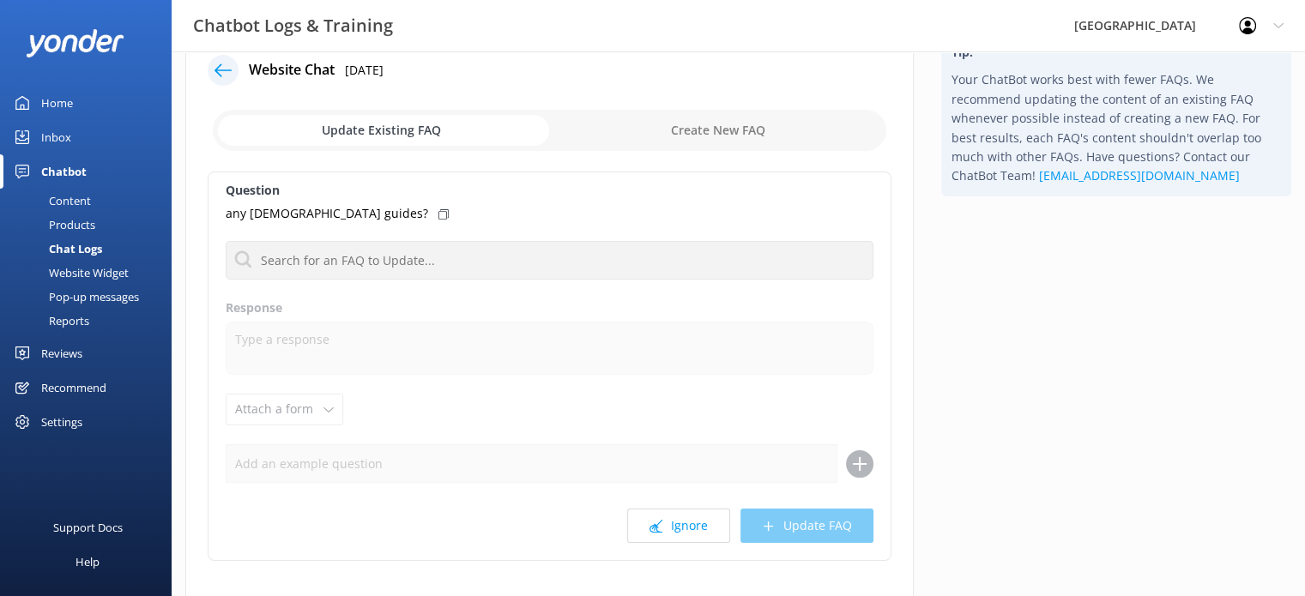
scroll to position [147, 0]
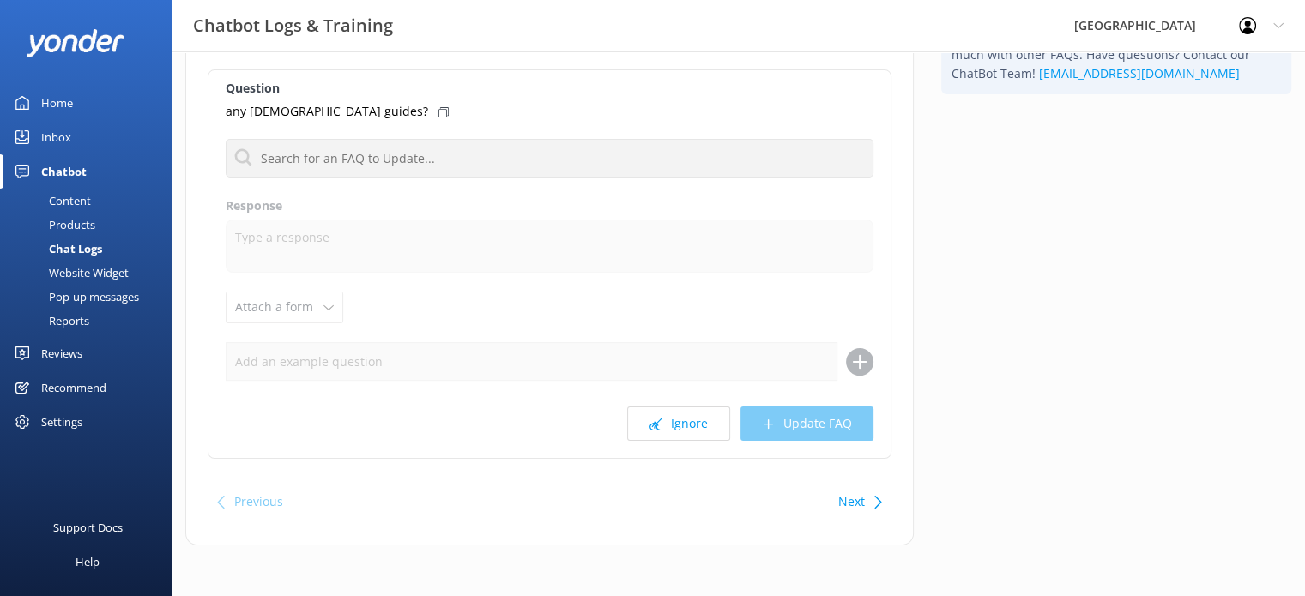
click at [857, 509] on button "Next" at bounding box center [851, 502] width 27 height 34
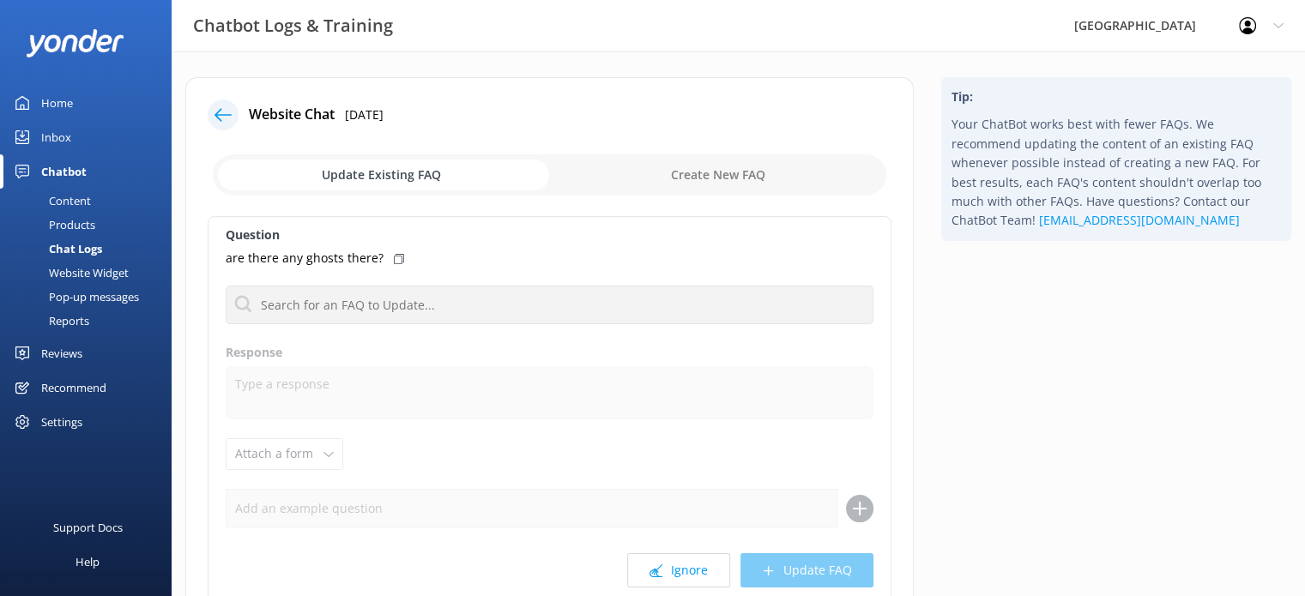
click at [666, 165] on input "checkbox" at bounding box center [549, 174] width 673 height 41
checkbox input "true"
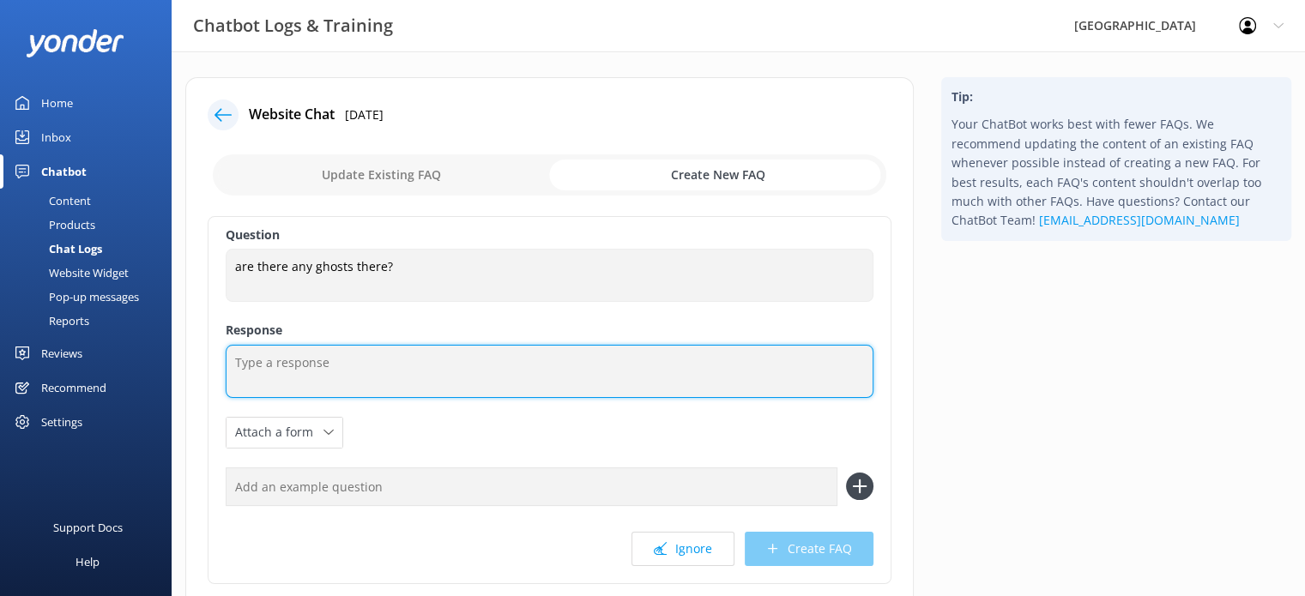
click at [420, 362] on textarea at bounding box center [550, 371] width 648 height 53
paste textarea "We get asked that a lot! While Paronella Park is full of history, stories, and …"
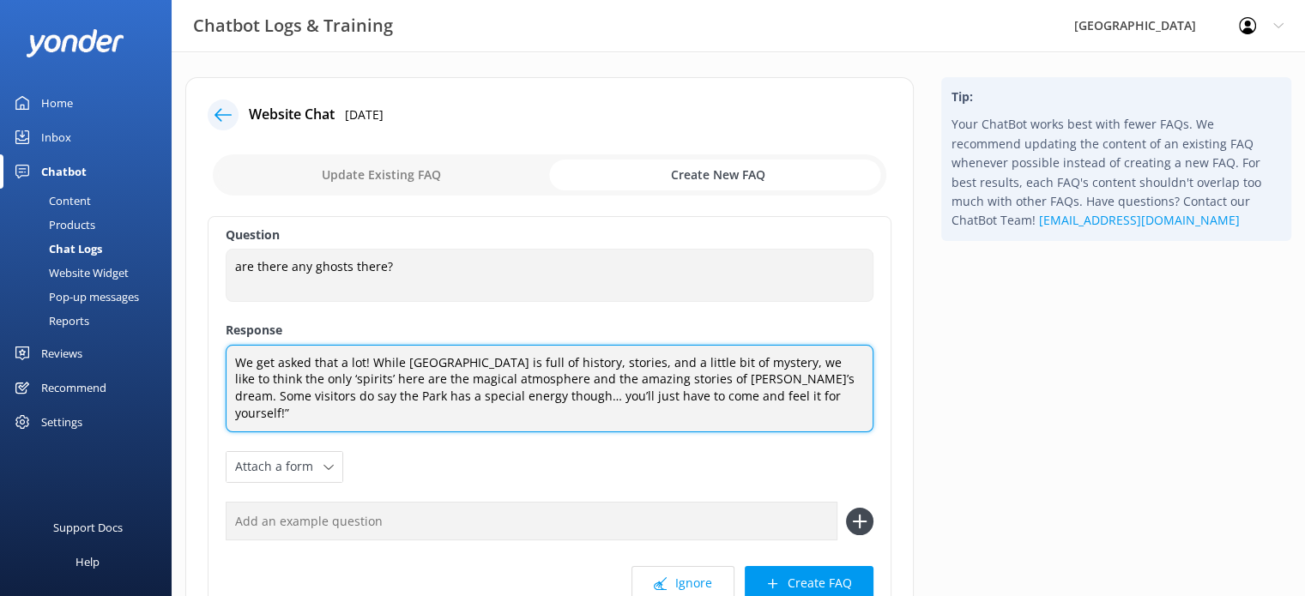
drag, startPoint x: 365, startPoint y: 359, endPoint x: 150, endPoint y: 364, distance: 215.4
click at [150, 364] on div "Chatbot Logs & Training Paronella Park Profile Settings Logout Home Inbox Chatb…" at bounding box center [652, 403] width 1305 height 705
click at [402, 359] on textarea "People ask this quite often! While Paronella Park is full of history, stories, …" at bounding box center [550, 389] width 648 height 88
click at [728, 377] on textarea "People ask this quite often! Paronella Park is full of history, stories, and a …" at bounding box center [550, 389] width 648 height 88
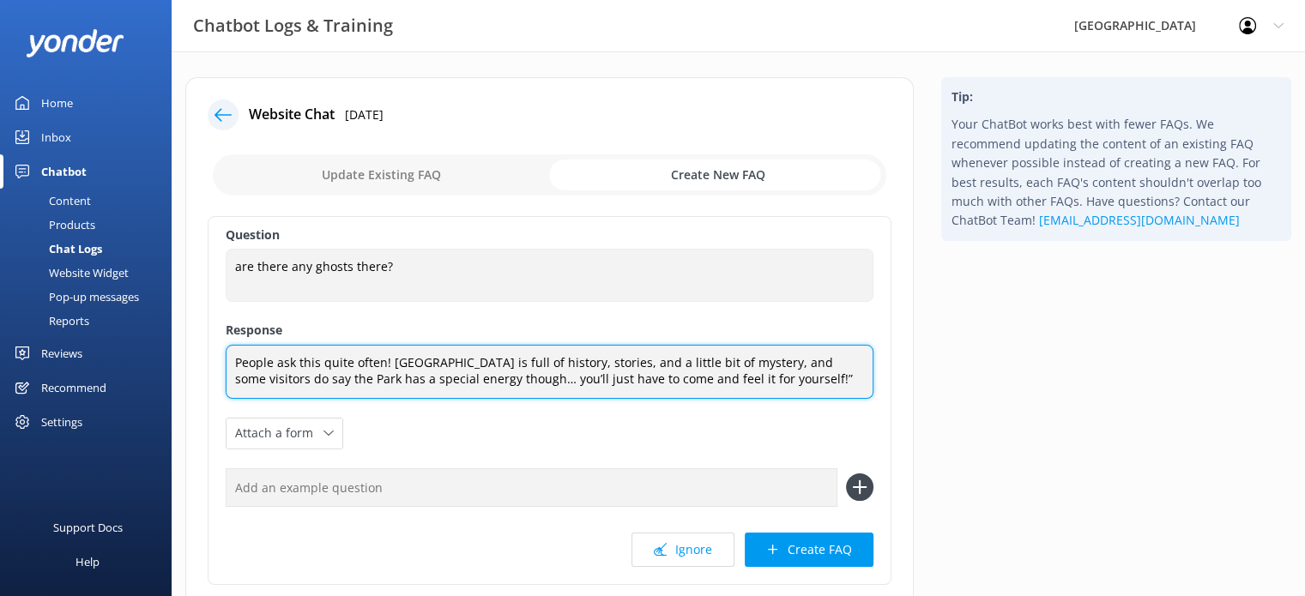
click at [237, 377] on textarea "People ask this quite often! Paronella Park is full of history, stories, and a …" at bounding box center [550, 372] width 648 height 54
click at [456, 383] on textarea "People ask this quite often! Paronella Park is full of history, stories, and a …" at bounding box center [550, 372] width 648 height 54
click at [286, 376] on textarea "People ask this quite often! Paronella Park is full of history, stories, and a …" at bounding box center [550, 372] width 648 height 54
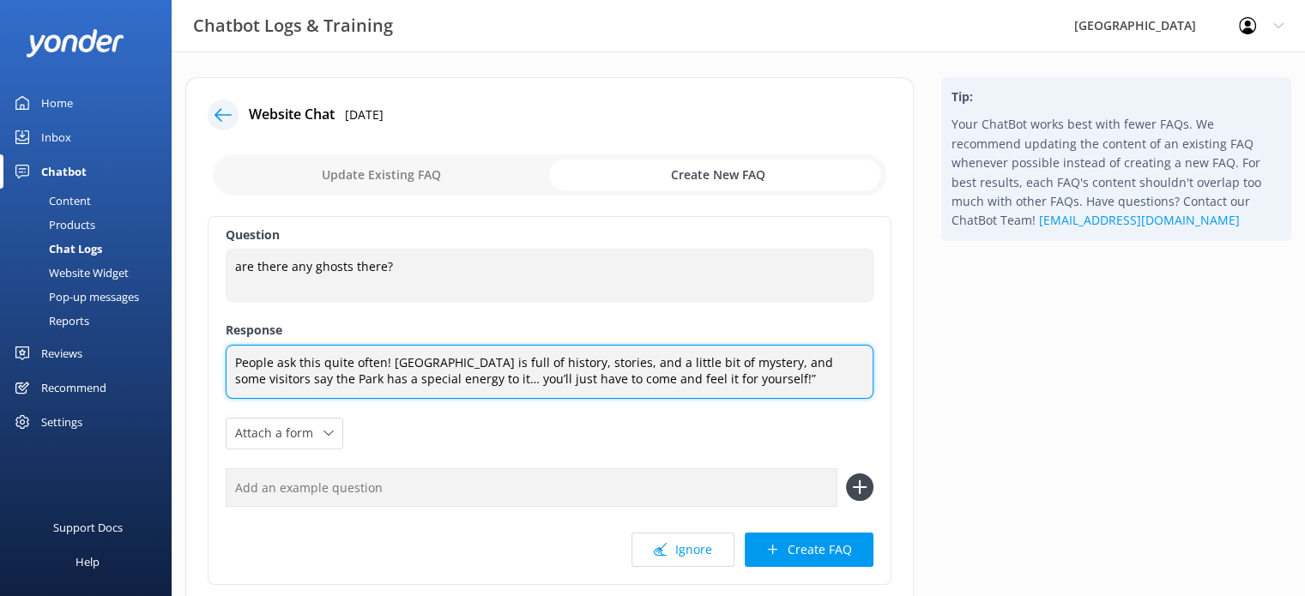
click at [286, 376] on textarea "People ask this quite often! Paronella Park is full of history, stories, and a …" at bounding box center [550, 372] width 648 height 54
click at [673, 376] on textarea "People ask this quite often! Paronella Park is full of history, stories, and a …" at bounding box center [550, 372] width 648 height 54
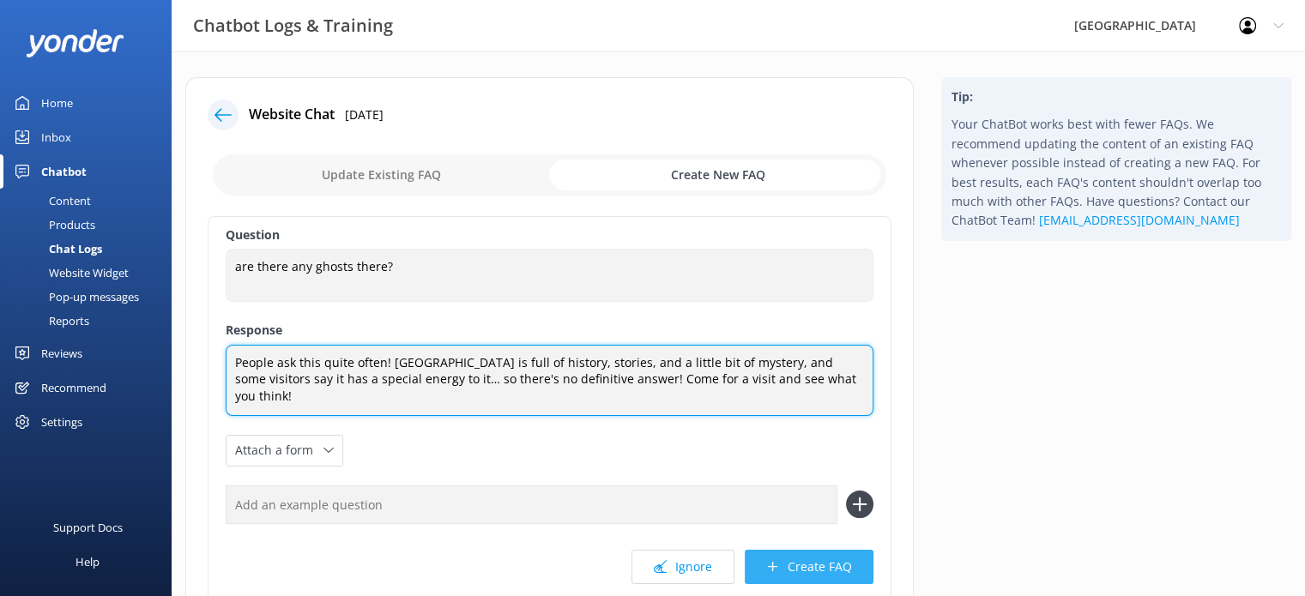
type textarea "People ask this quite often! Paronella Park is full of history, stories, and a …"
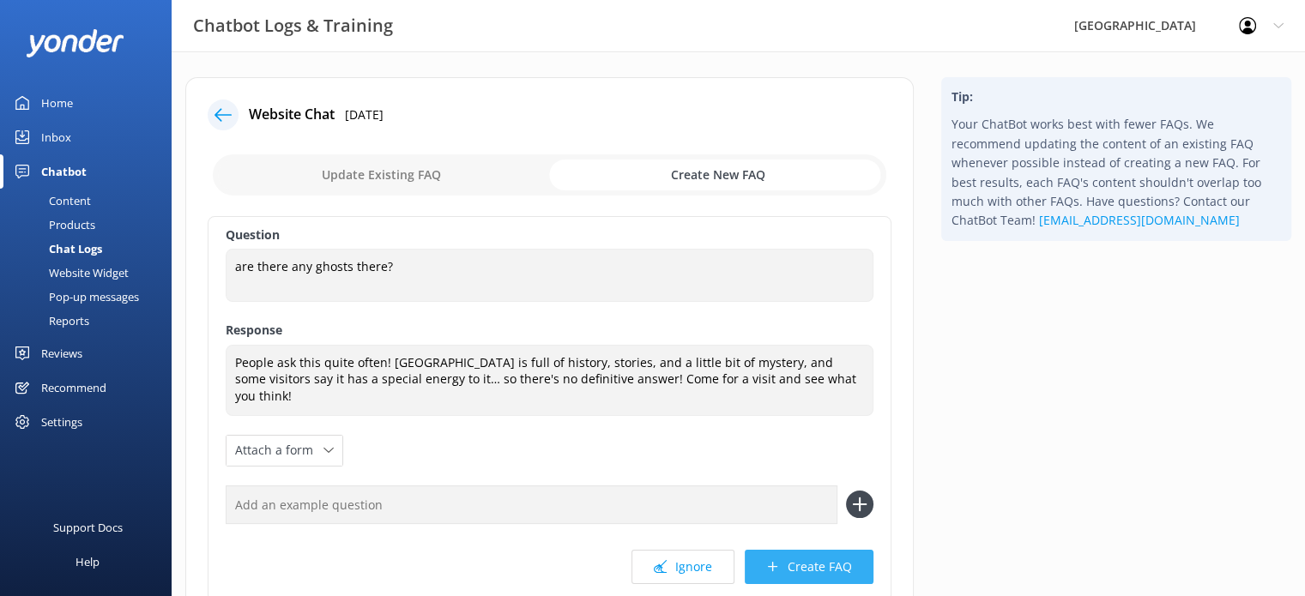
click at [810, 551] on button "Create FAQ" at bounding box center [809, 567] width 129 height 34
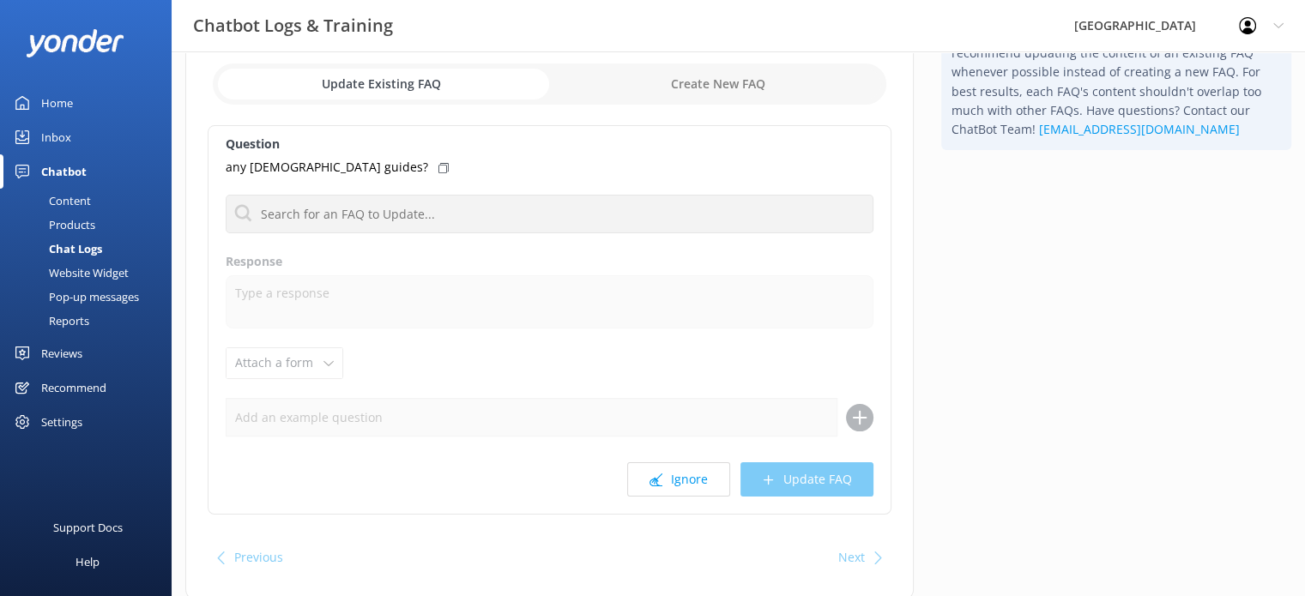
scroll to position [92, 0]
click at [58, 99] on div "Home" at bounding box center [57, 103] width 32 height 34
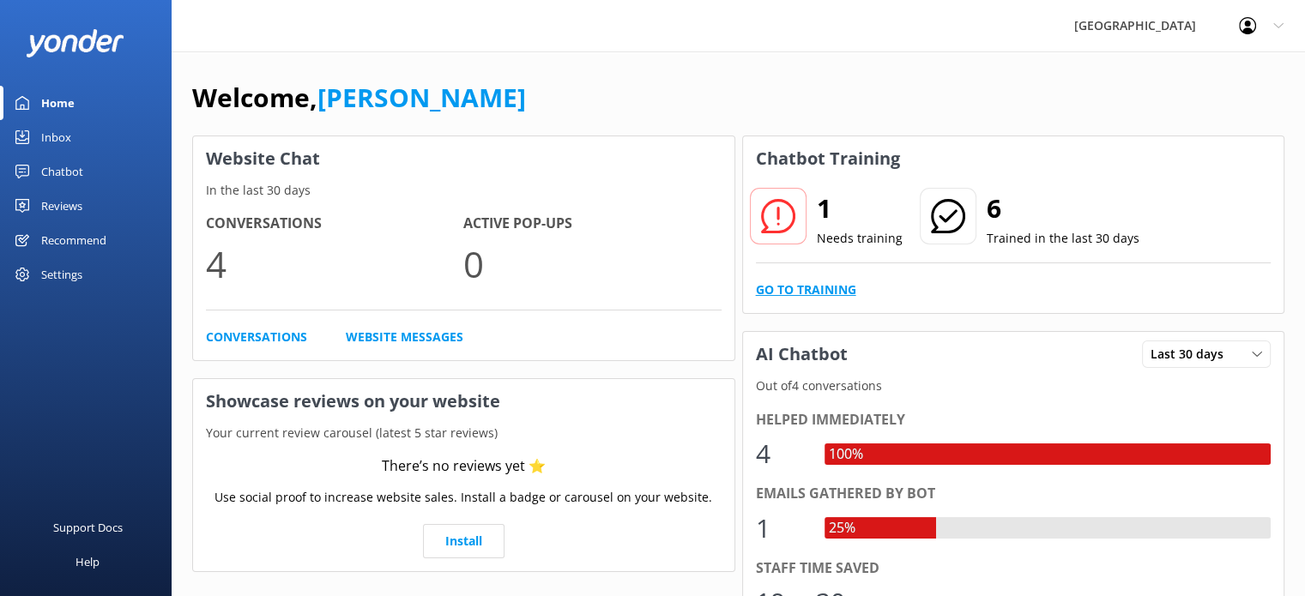
click at [811, 294] on link "Go to Training" at bounding box center [806, 290] width 100 height 19
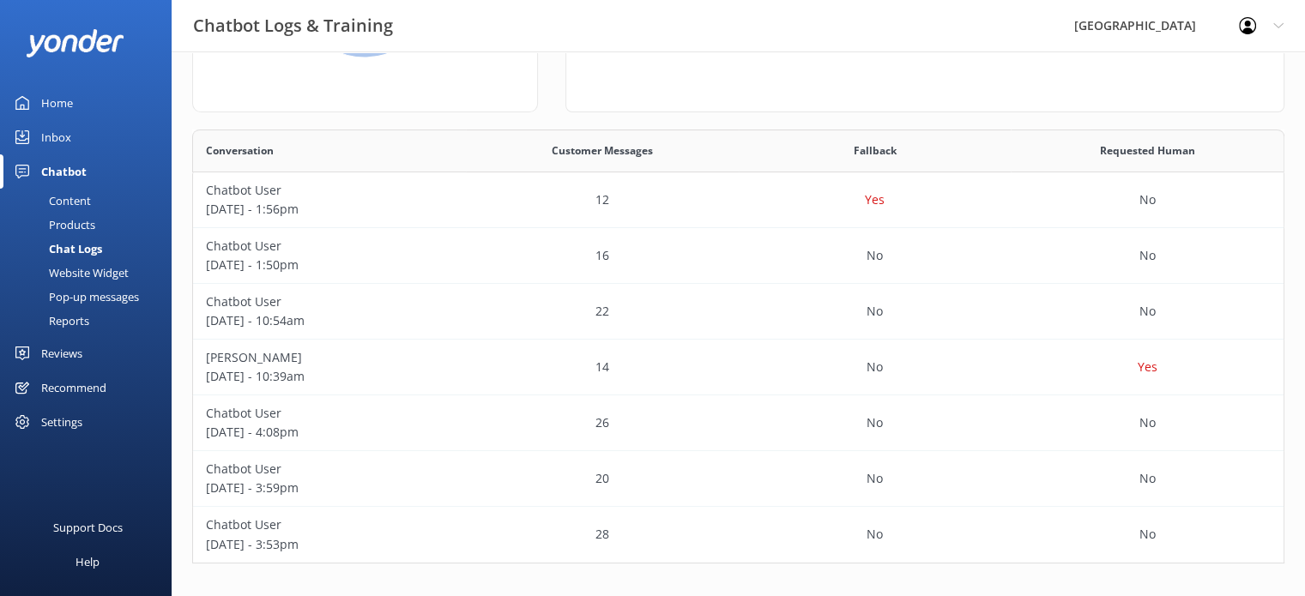
scroll to position [242, 0]
click at [887, 204] on div "Yes" at bounding box center [875, 200] width 273 height 56
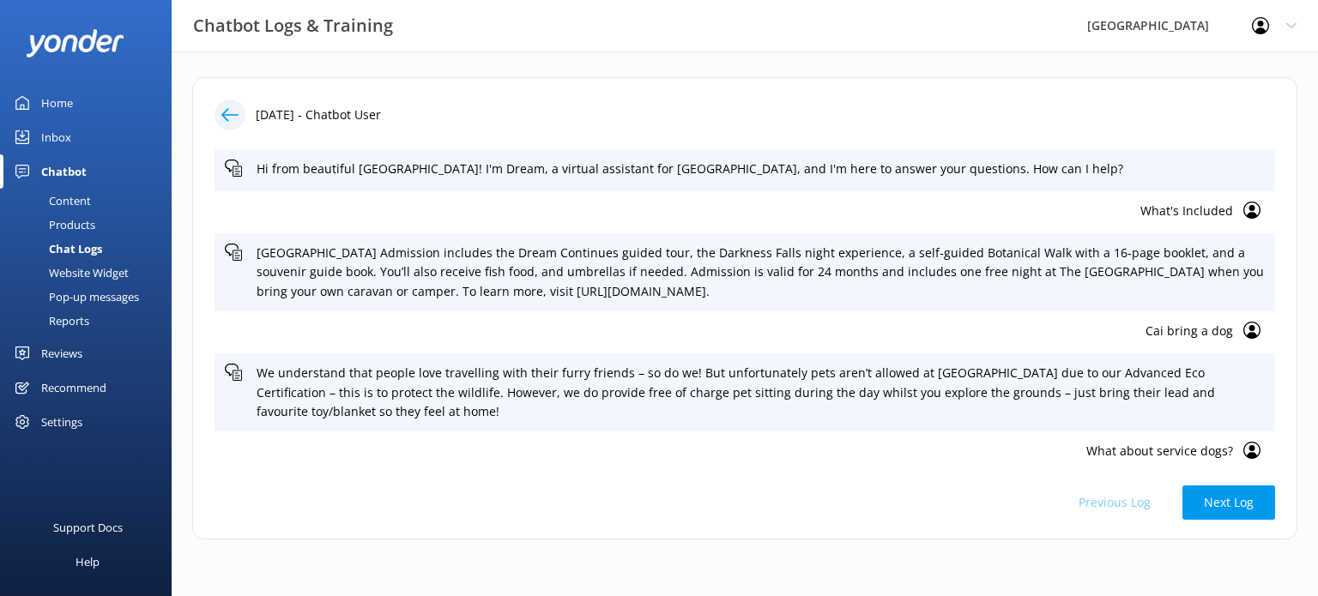
click at [220, 113] on div at bounding box center [229, 115] width 31 height 31
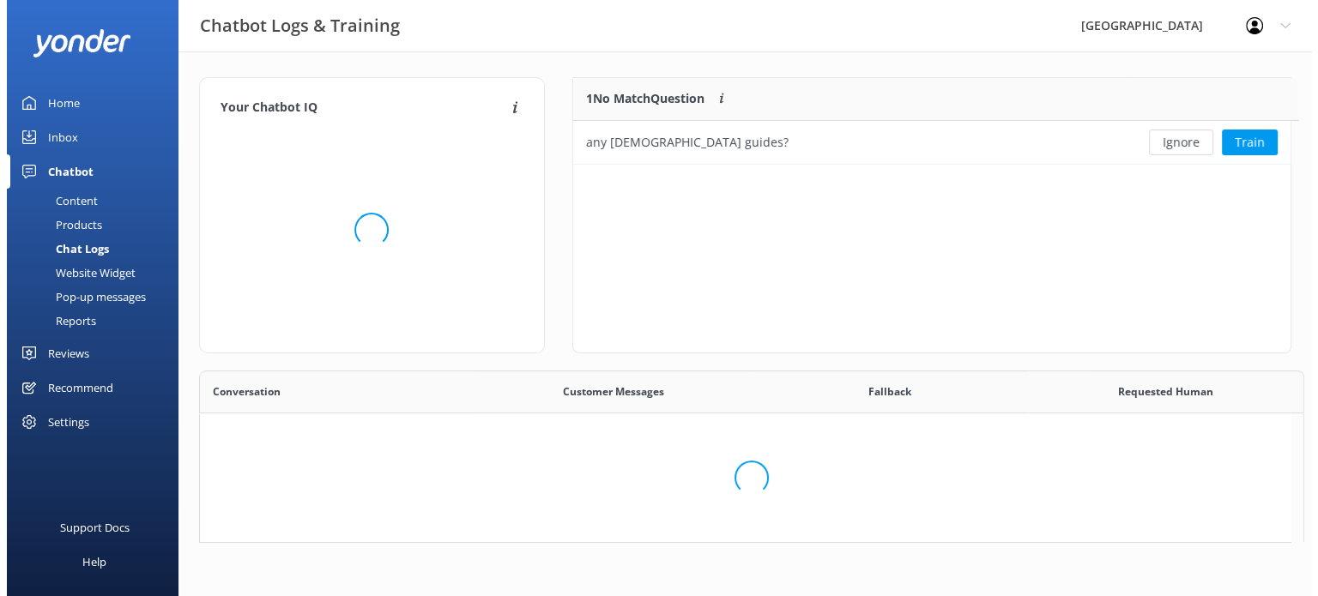
scroll to position [421, 1078]
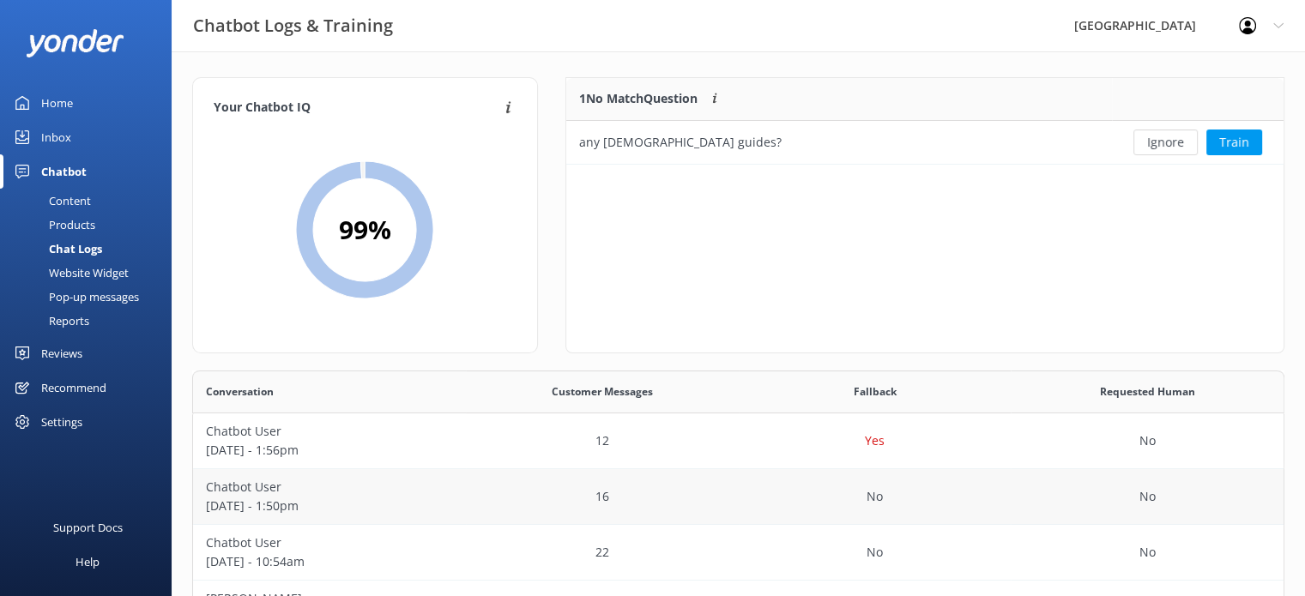
click at [353, 504] on p "August 26 - 1:50pm" at bounding box center [329, 506] width 247 height 19
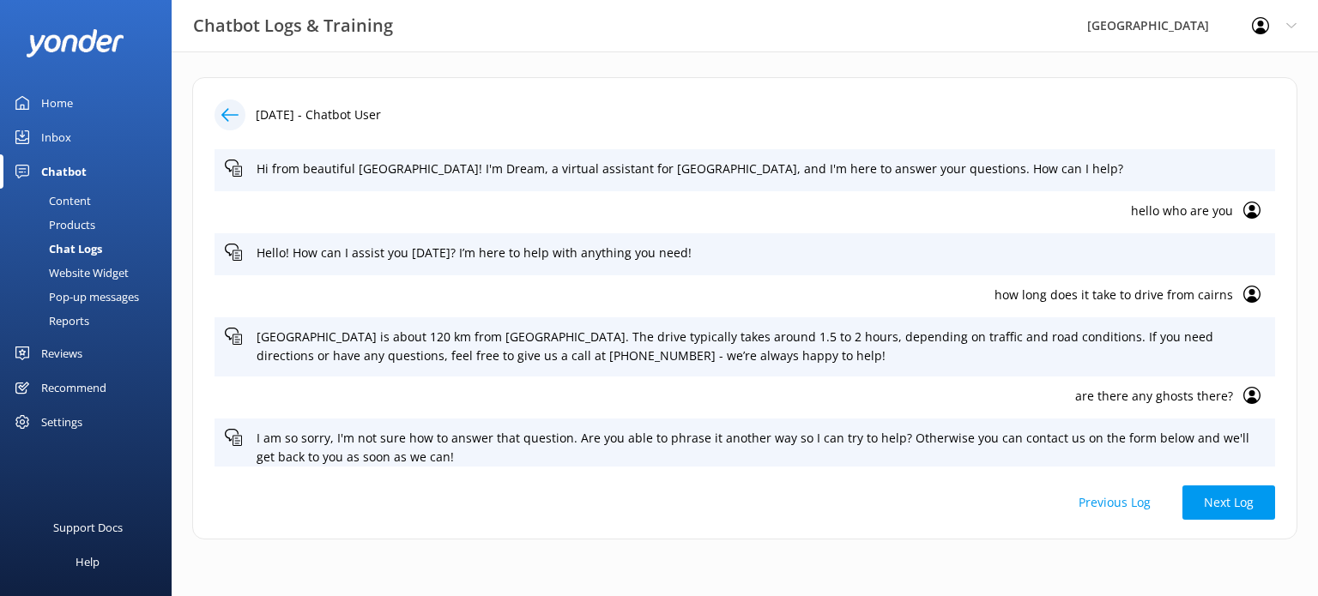
click at [45, 95] on div "Home" at bounding box center [57, 103] width 32 height 34
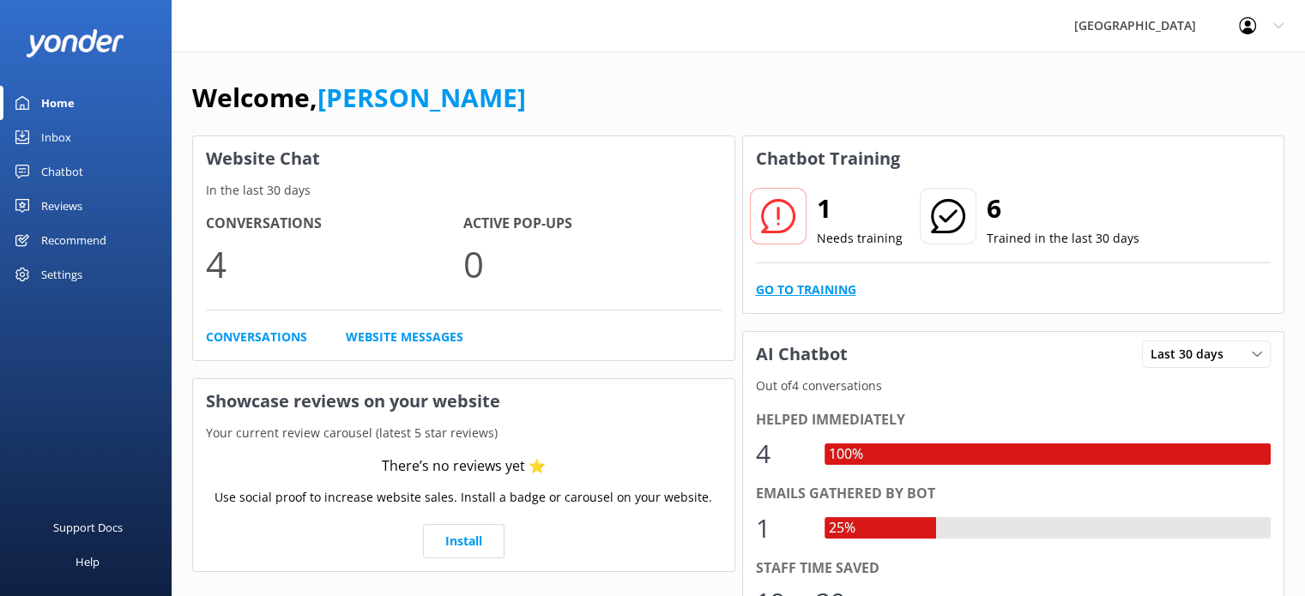
click at [796, 292] on link "Go to Training" at bounding box center [806, 290] width 100 height 19
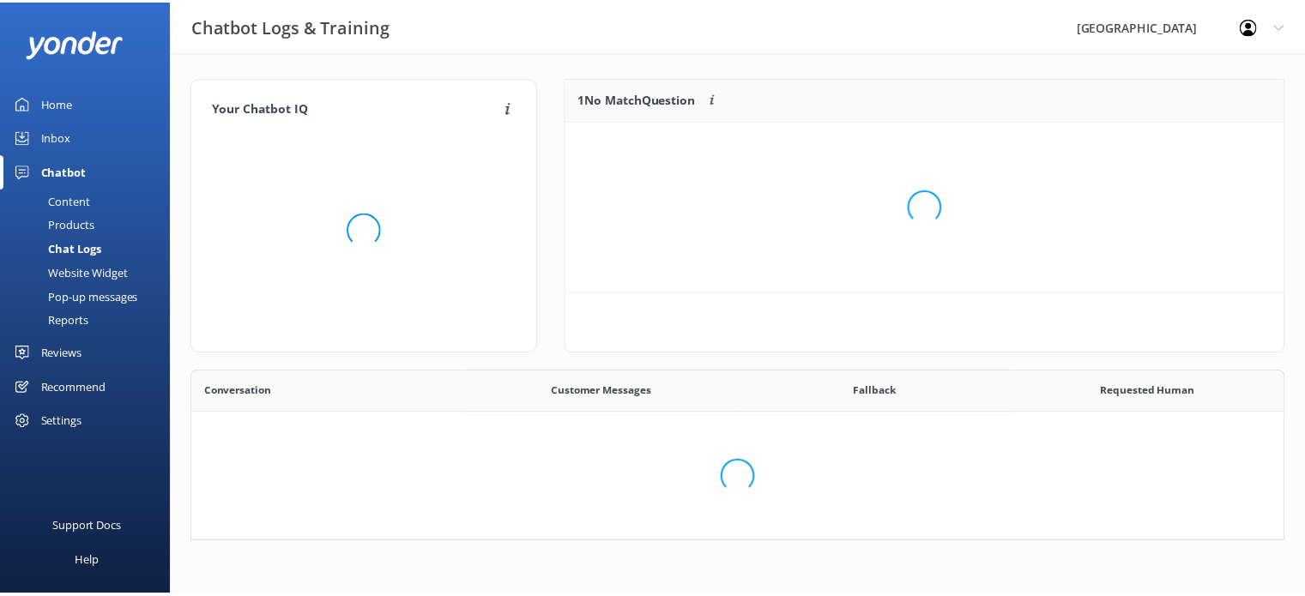
scroll to position [14, 14]
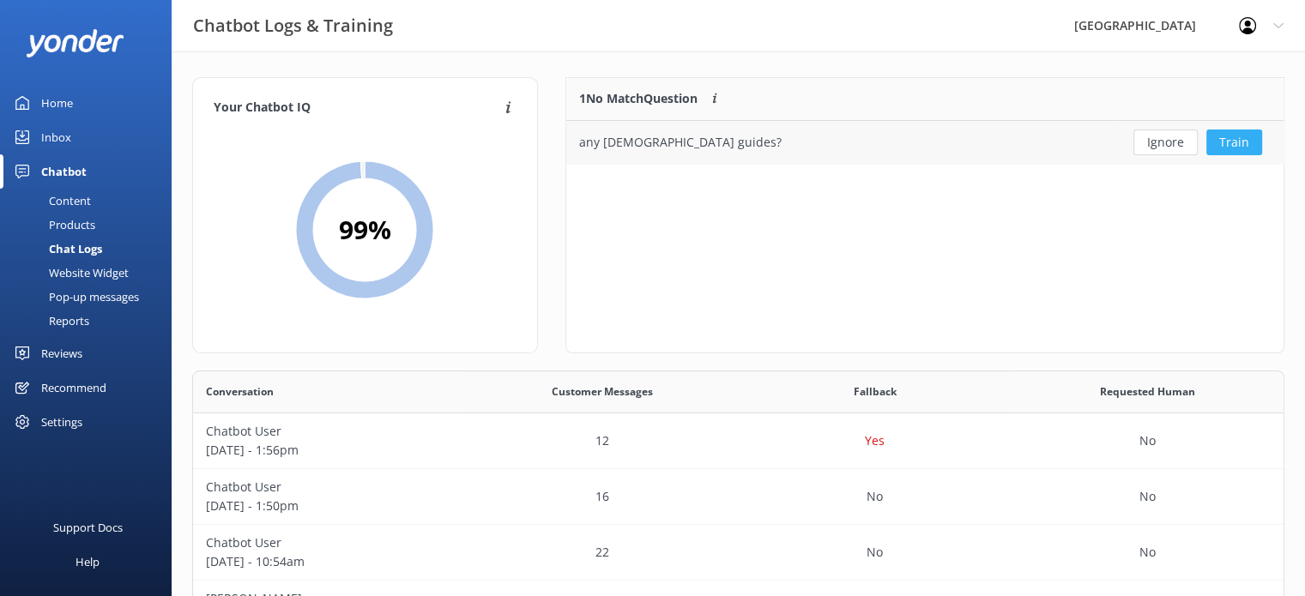
click at [1246, 136] on button "Train" at bounding box center [1234, 143] width 56 height 26
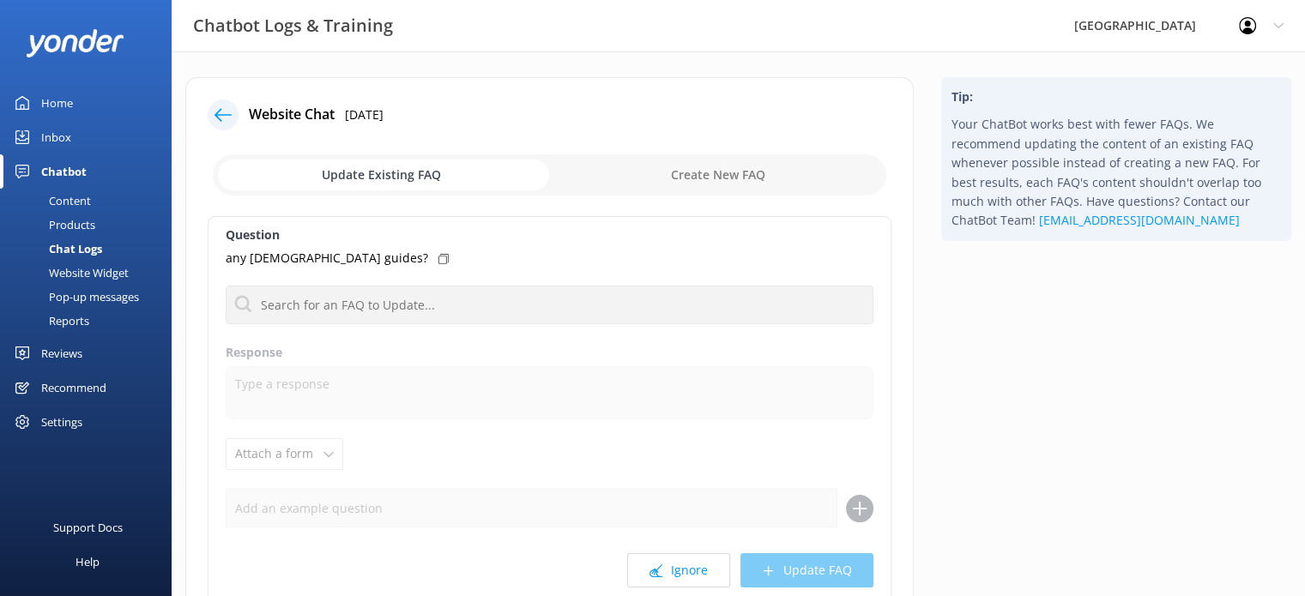
click at [732, 171] on input "checkbox" at bounding box center [549, 174] width 673 height 41
checkbox input "true"
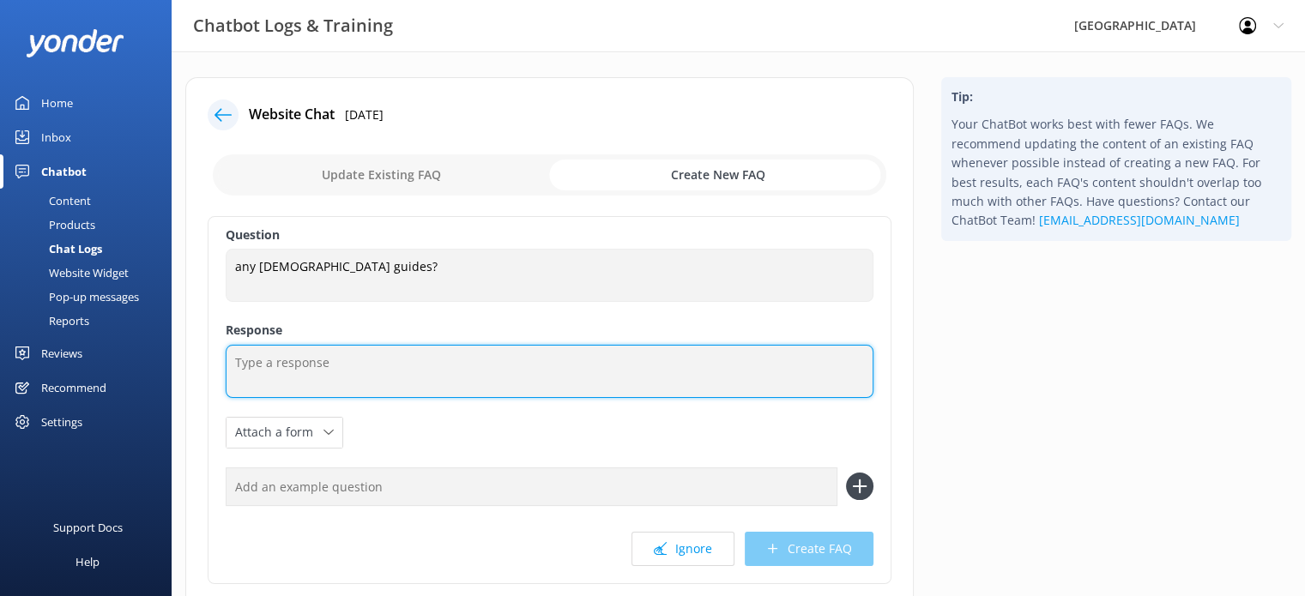
click at [271, 361] on textarea at bounding box center [550, 371] width 648 height 53
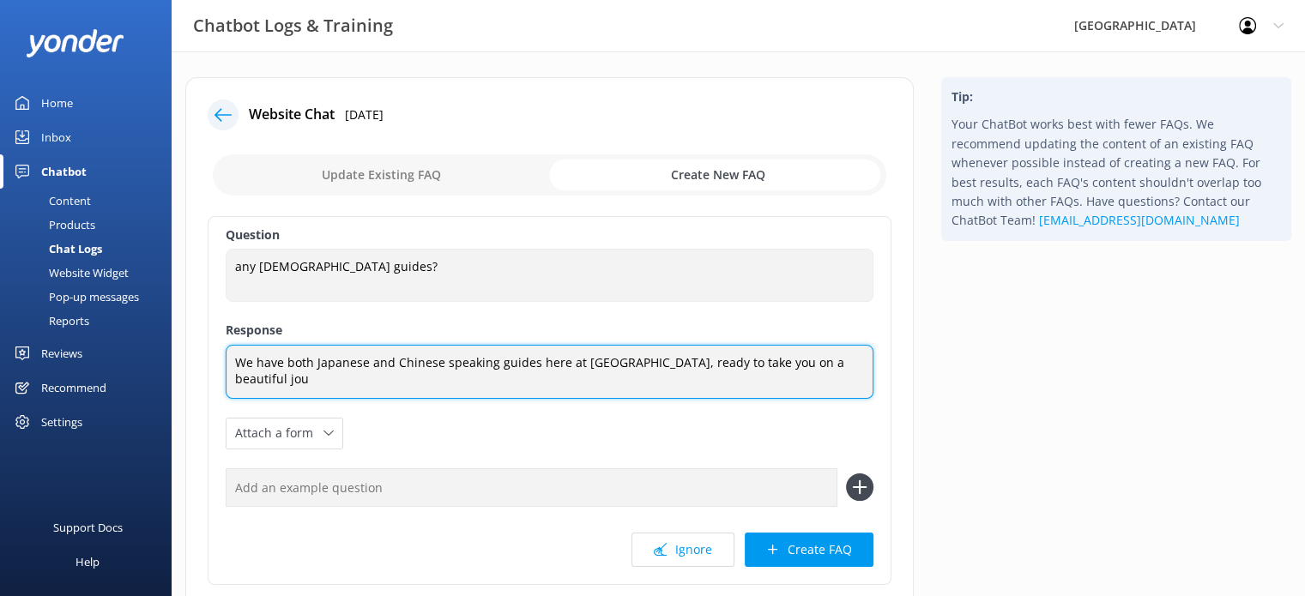
scroll to position [125, 0]
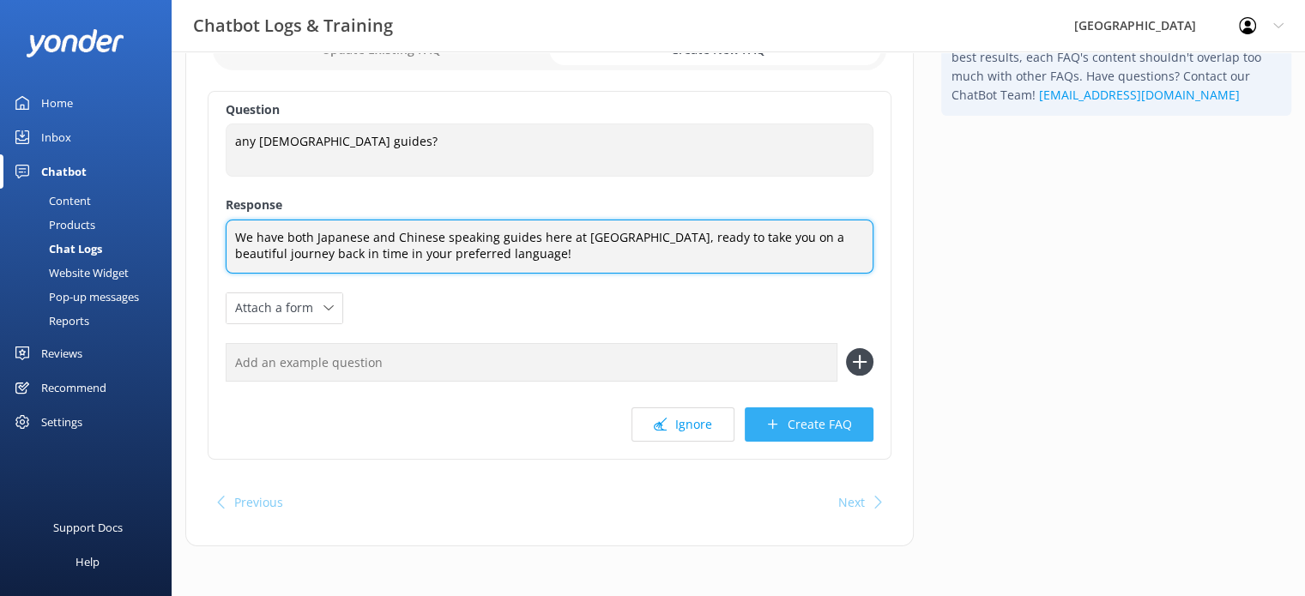
type textarea "We have both Japanese and Chinese speaking guides here at Paronella Park, ready…"
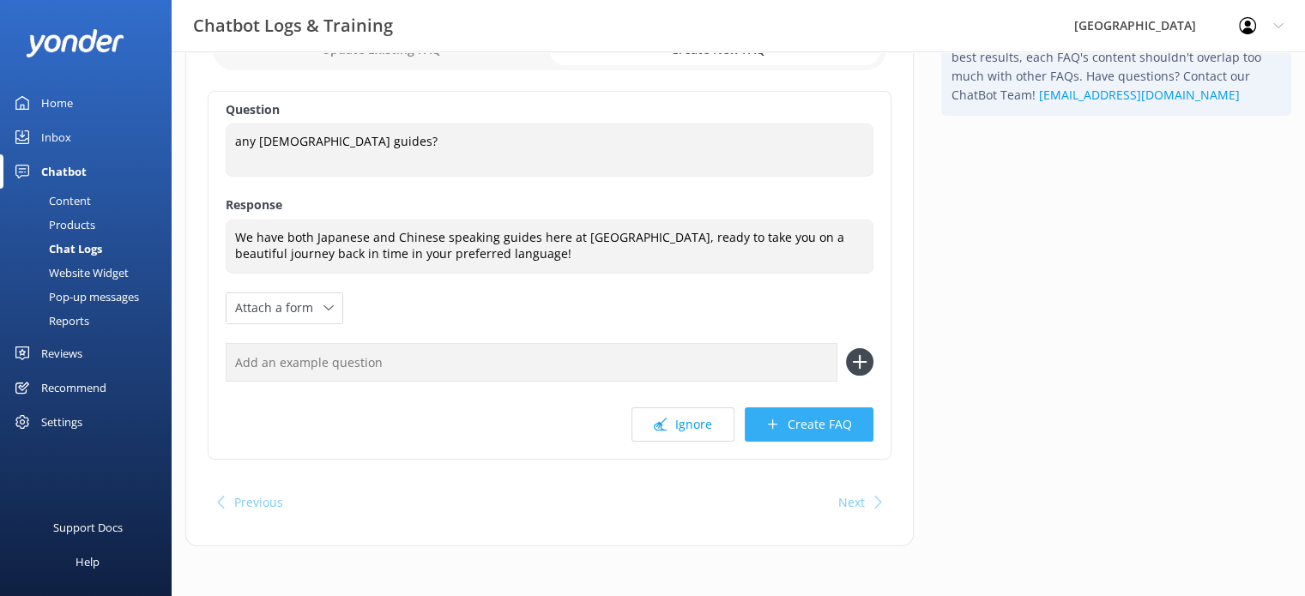
click at [813, 431] on button "Create FAQ" at bounding box center [809, 425] width 129 height 34
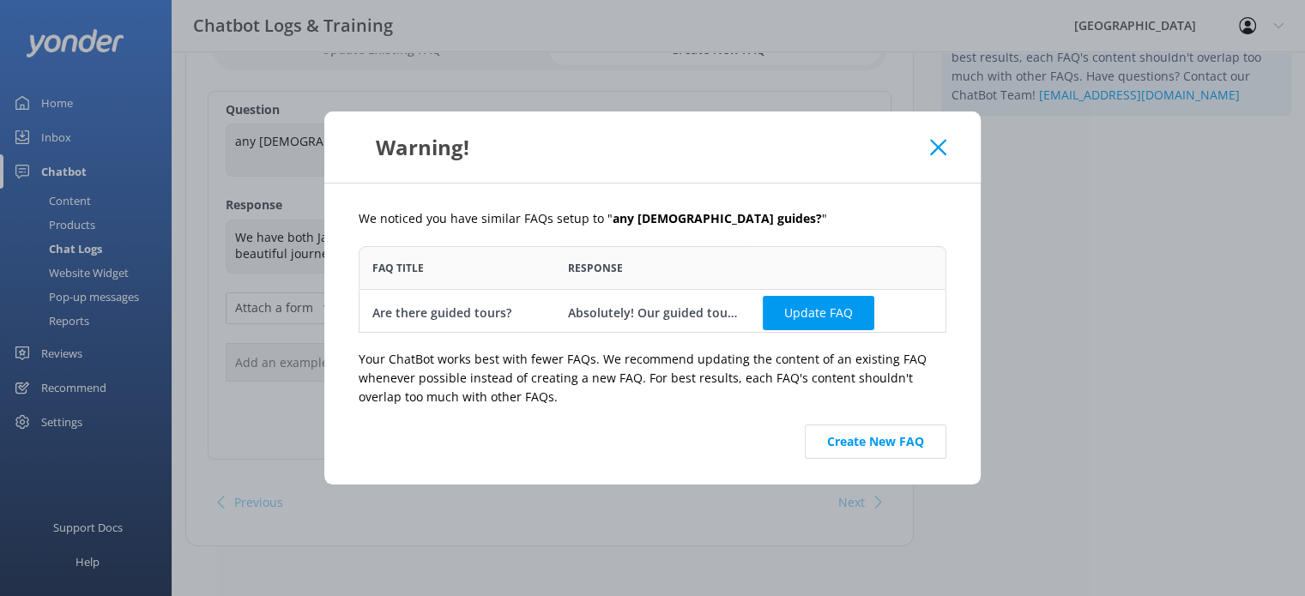
scroll to position [73, 575]
click at [875, 448] on button "Create New FAQ" at bounding box center [876, 442] width 142 height 34
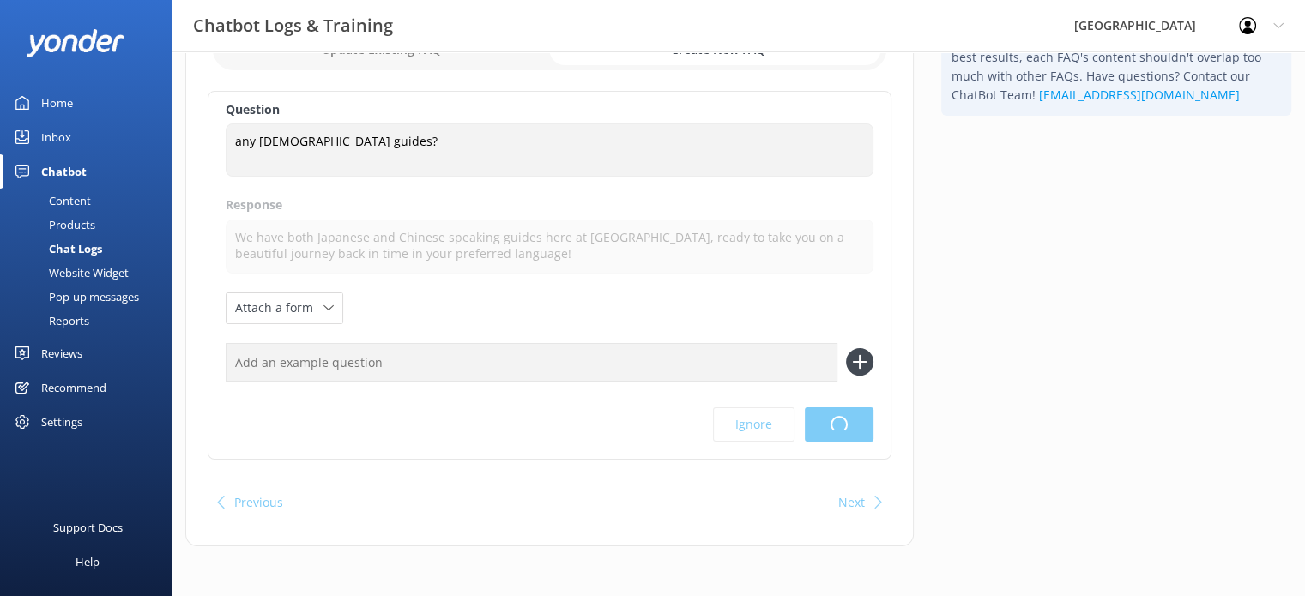
scroll to position [0, 0]
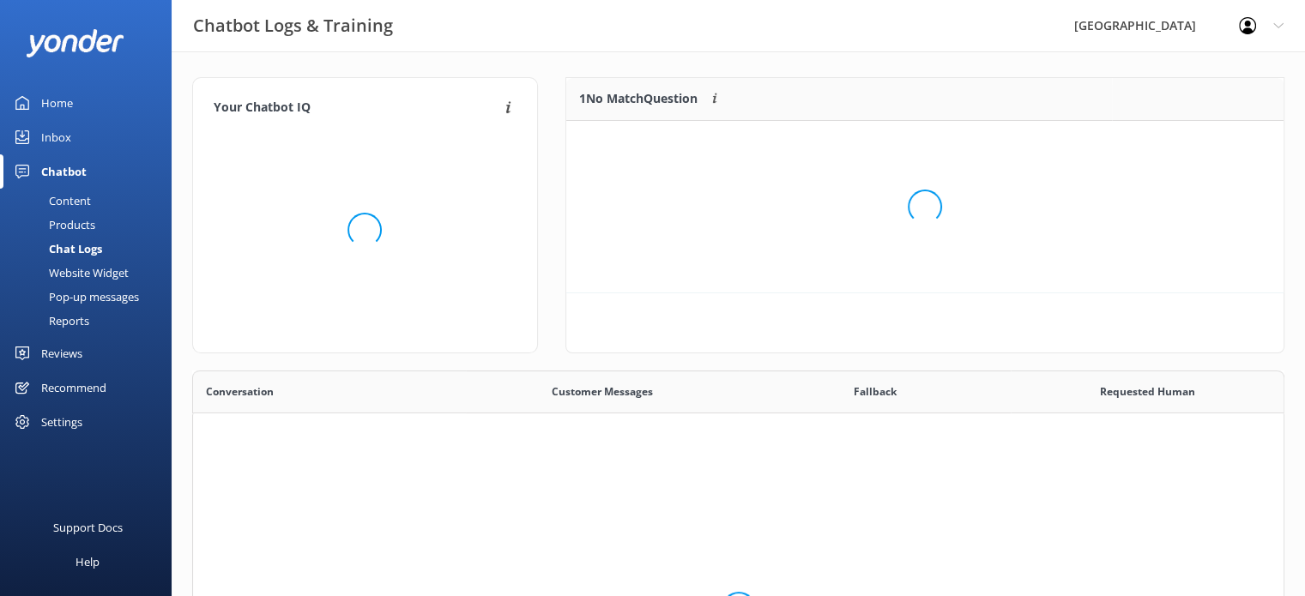
scroll to position [421, 1078]
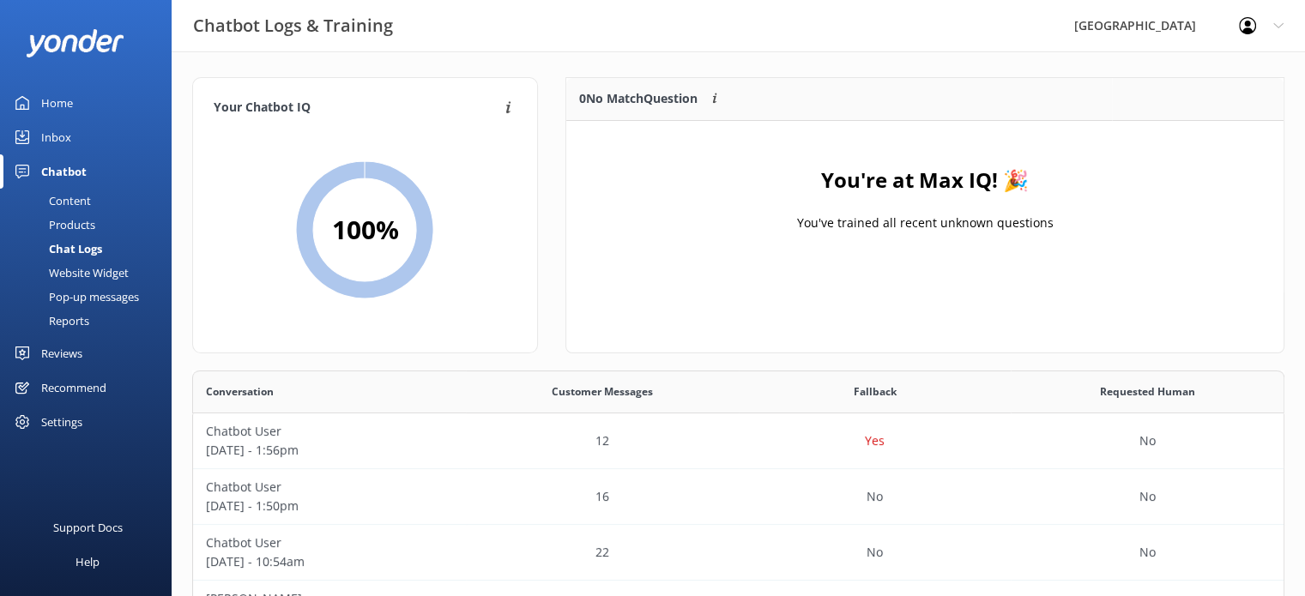
click at [56, 101] on div "Home" at bounding box center [57, 103] width 32 height 34
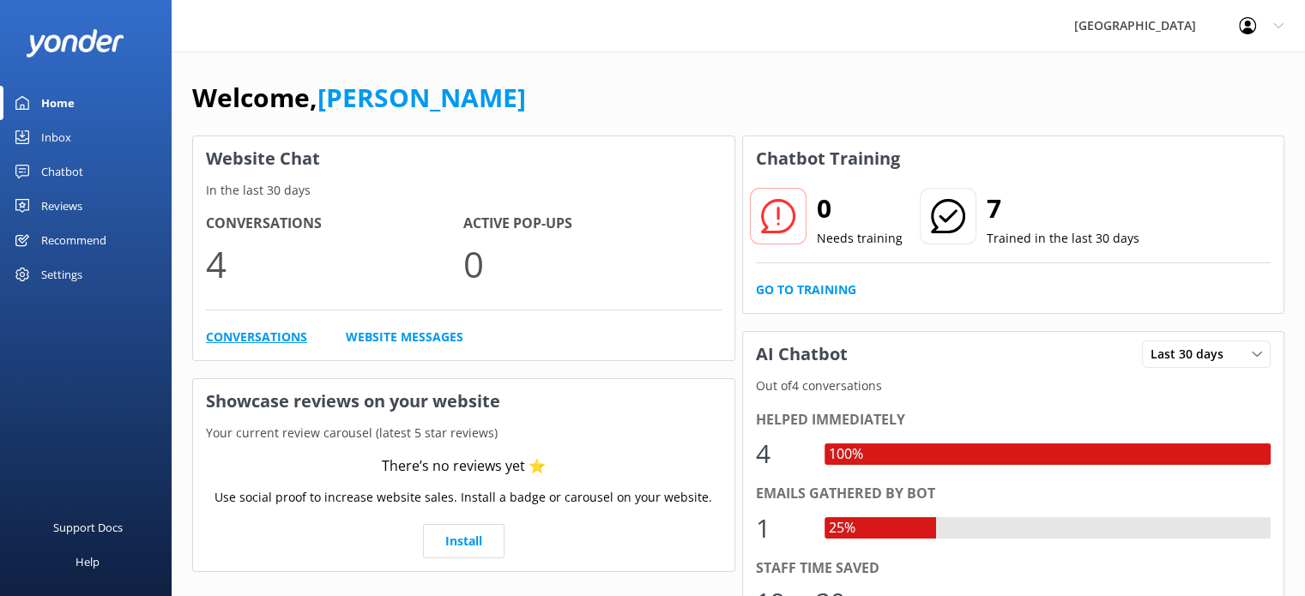
click at [255, 342] on link "Conversations" at bounding box center [256, 337] width 101 height 19
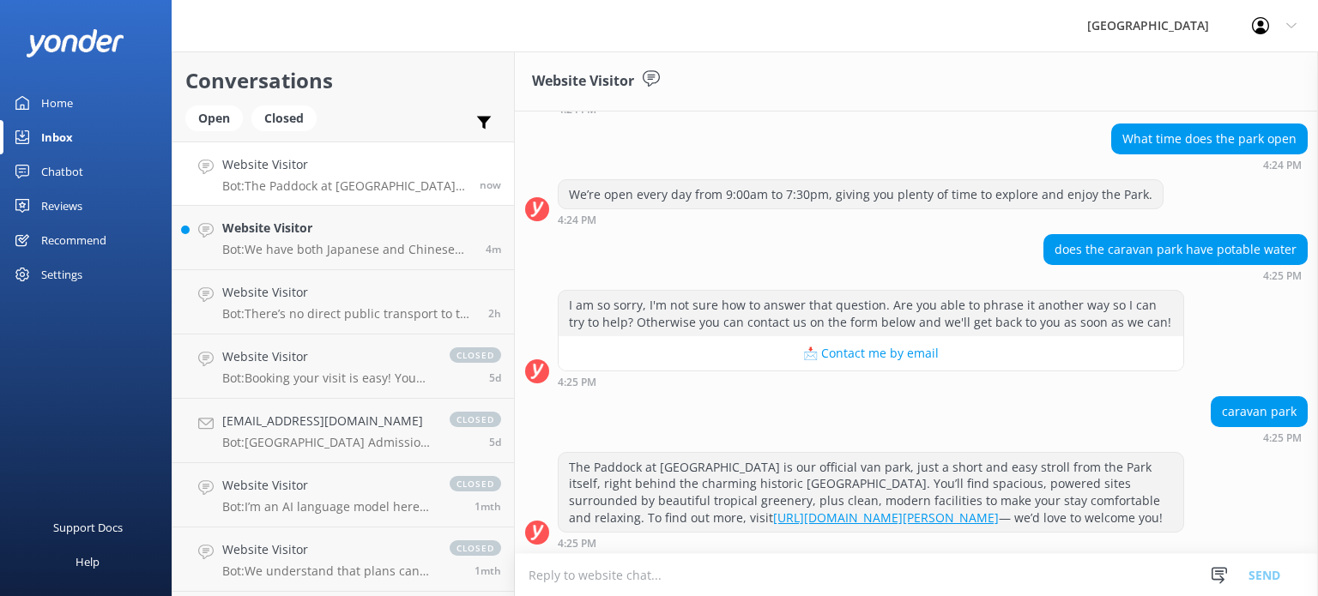
scroll to position [178, 0]
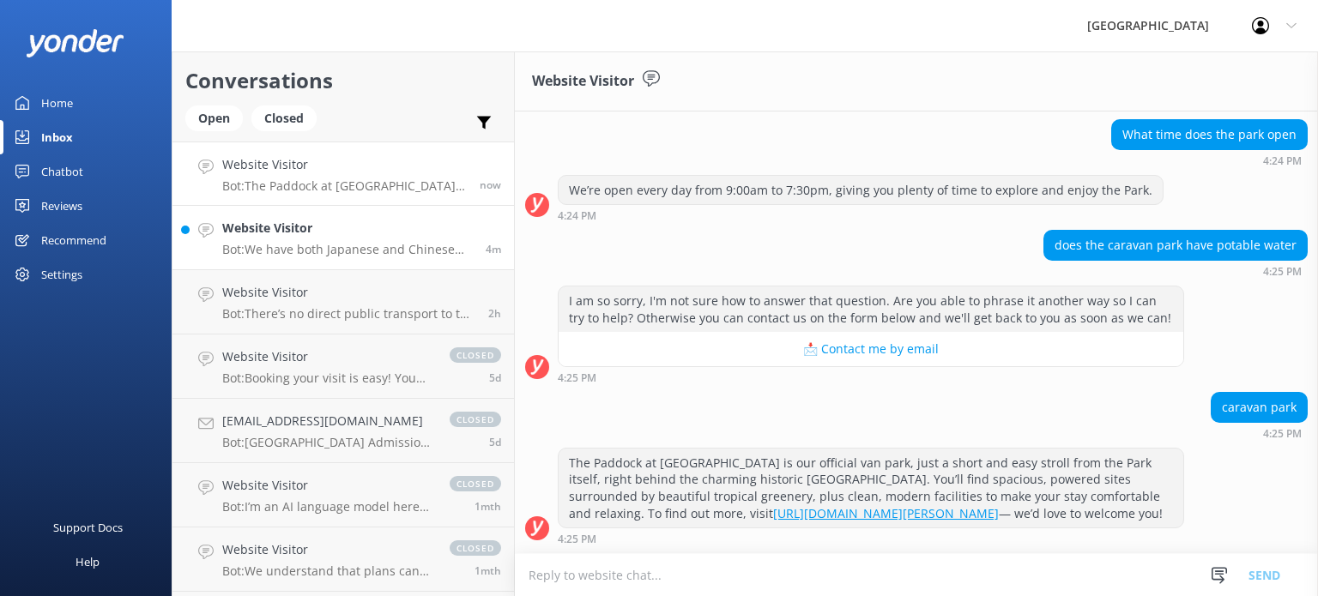
click at [330, 257] on p "Bot: We have both Japanese and Chinese speaking guides here at [GEOGRAPHIC_DATA…" at bounding box center [347, 249] width 251 height 15
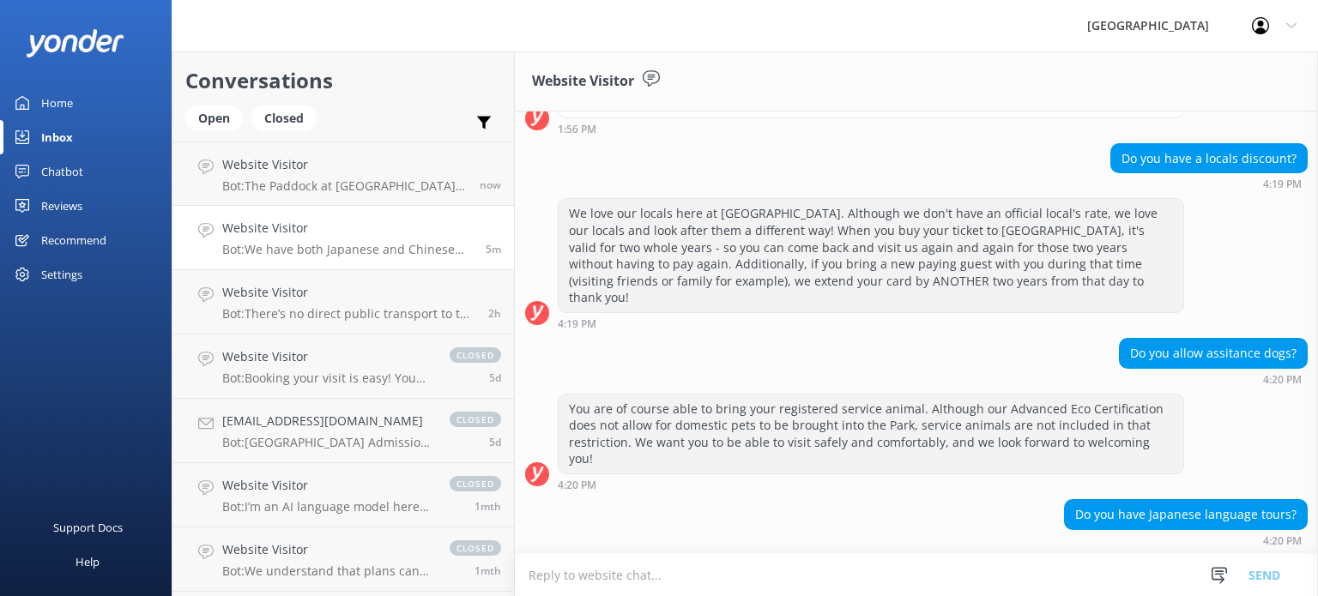
scroll to position [1160, 0]
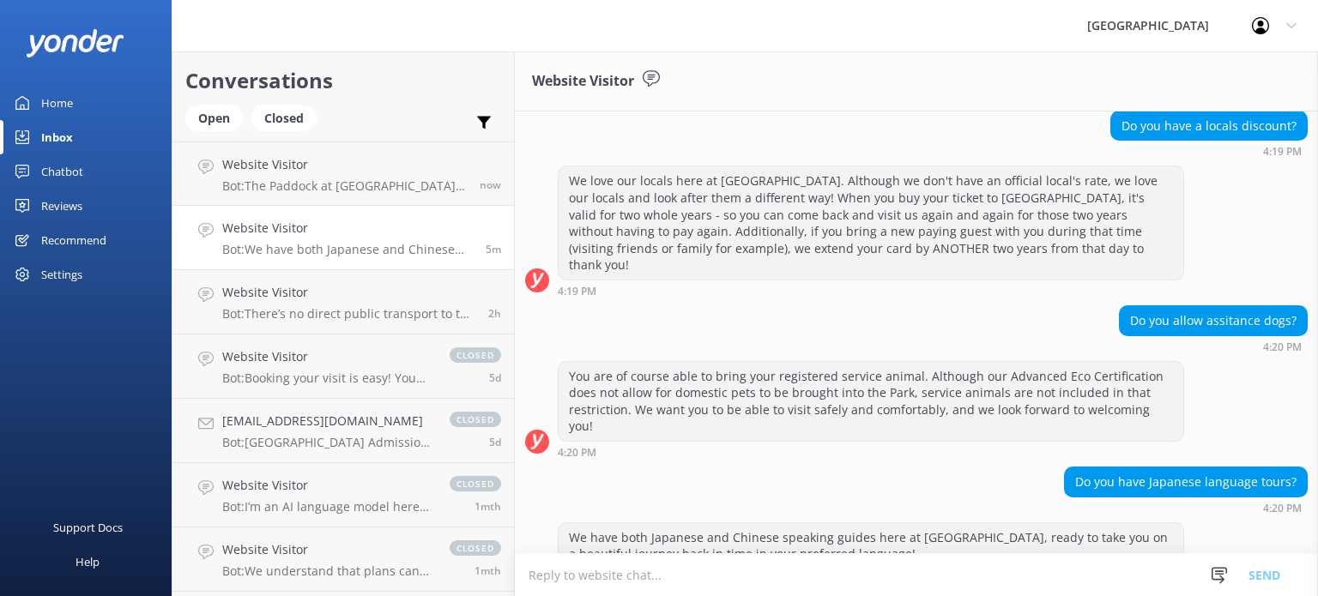
click at [69, 102] on div "Home" at bounding box center [57, 103] width 32 height 34
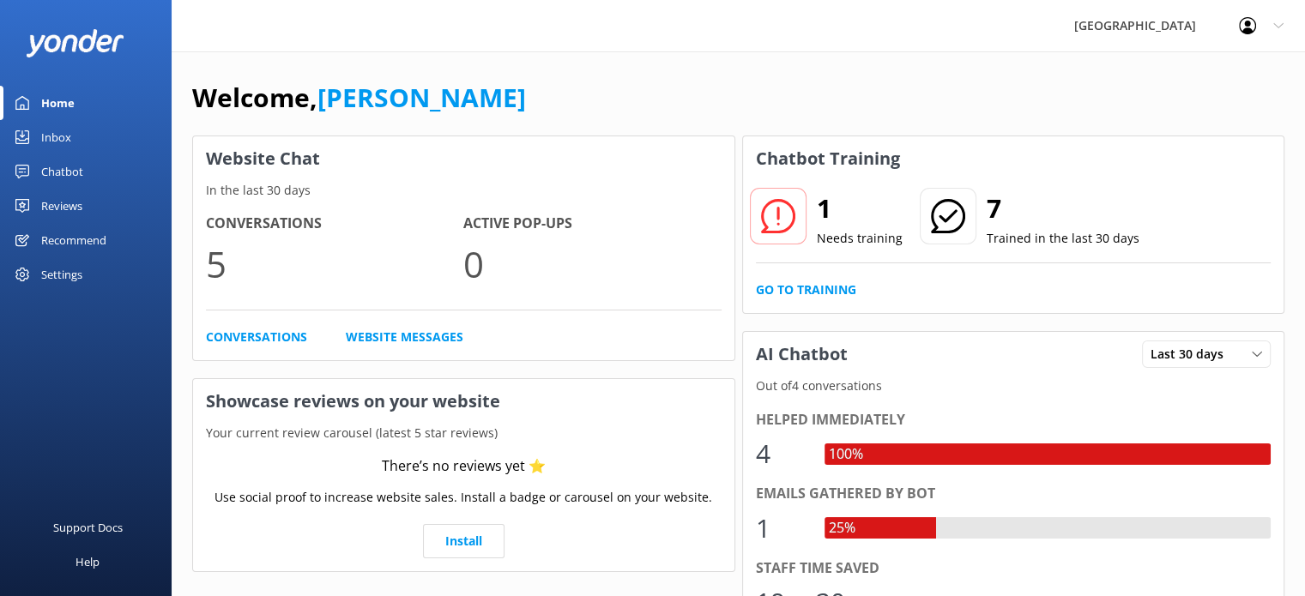
click at [763, 234] on div at bounding box center [778, 216] width 57 height 57
click at [245, 337] on link "Conversations" at bounding box center [256, 337] width 101 height 19
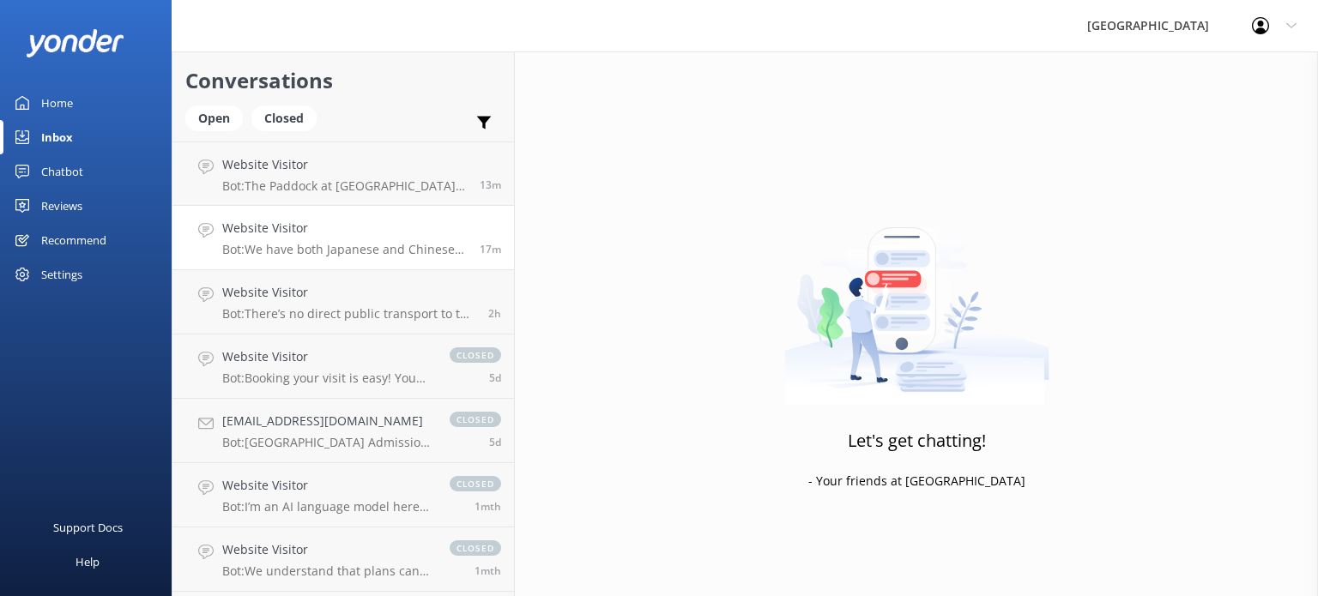
click at [377, 239] on div "Website Visitor Bot: We have both Japanese and Chinese speaking guides here at …" at bounding box center [344, 238] width 245 height 38
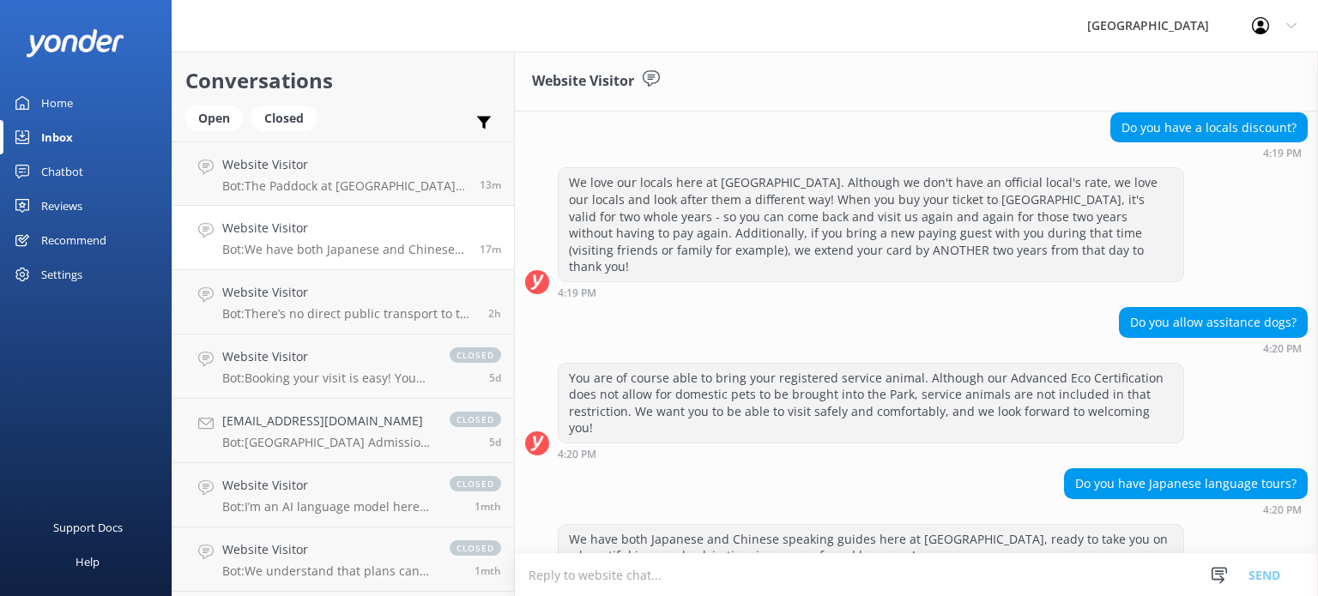
scroll to position [1160, 0]
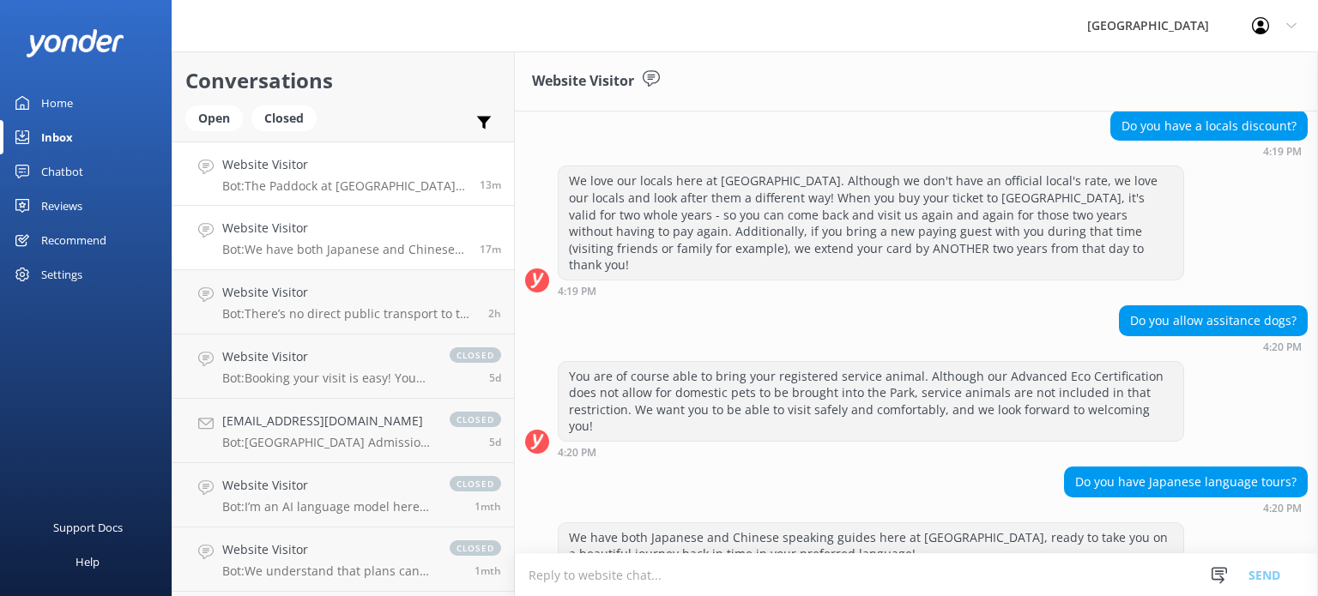
click at [330, 183] on p "Bot: The Paddock at Paronella Park is our official van park, just a short and e…" at bounding box center [344, 185] width 245 height 15
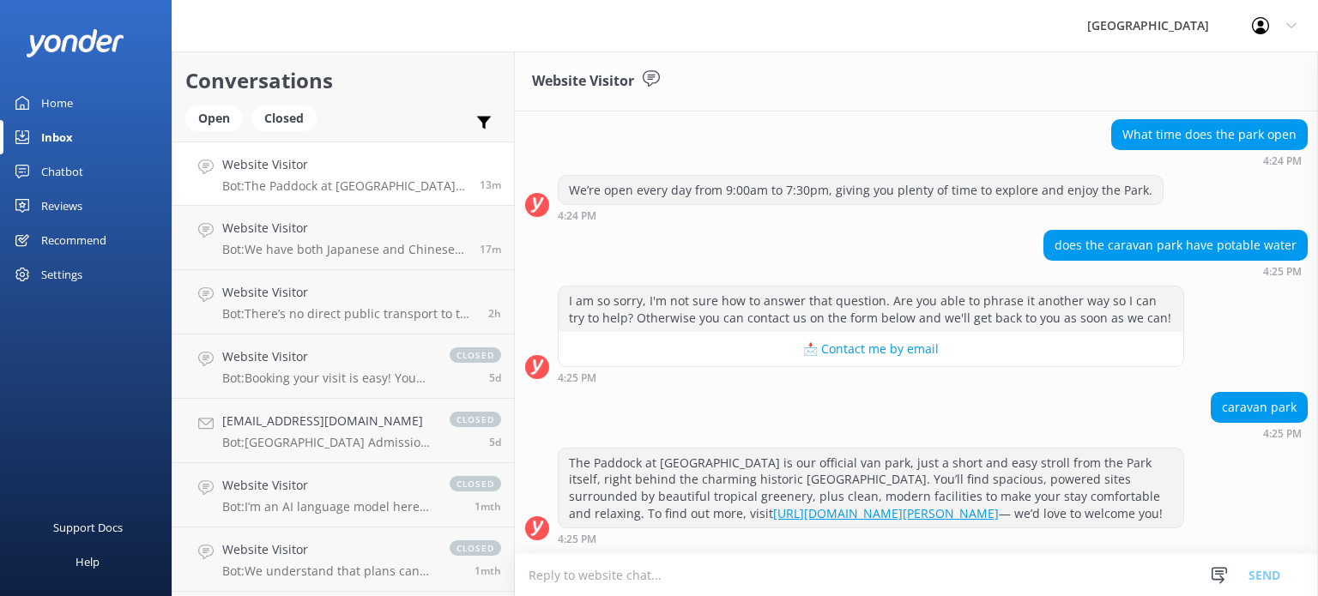
scroll to position [178, 0]
click at [328, 201] on link "Website Visitor Bot: The Paddock at Paronella Park is our official van park, ju…" at bounding box center [342, 174] width 341 height 64
click at [666, 569] on textarea at bounding box center [916, 575] width 803 height 42
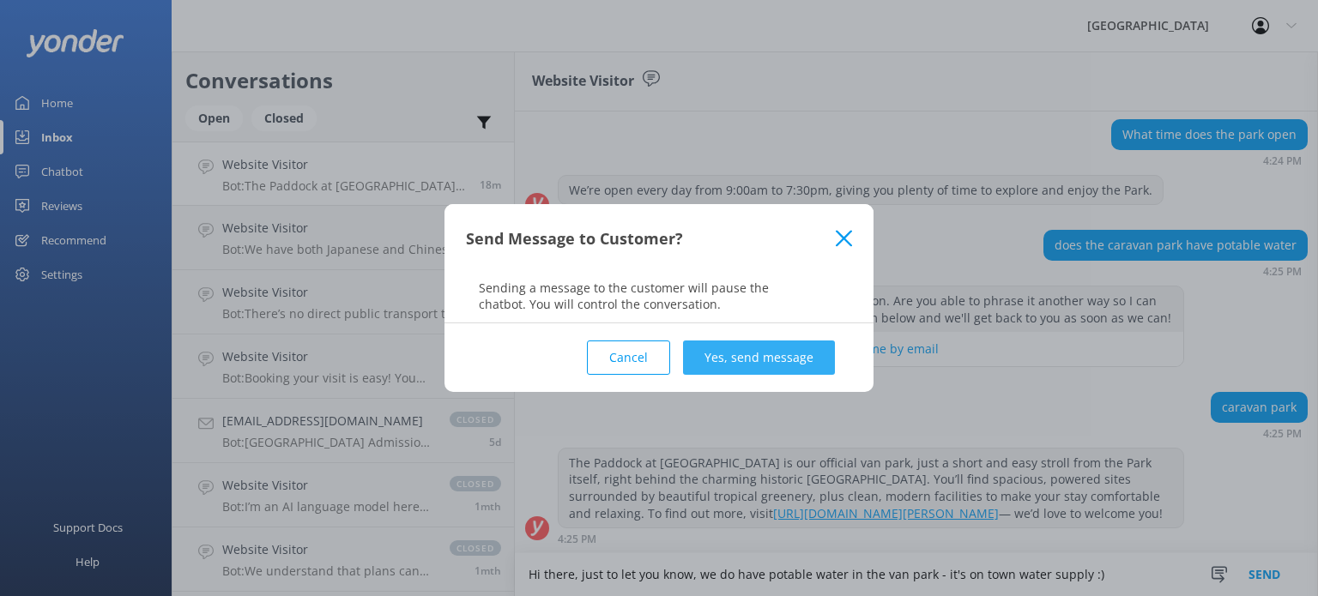
type textarea "Hi there, just to let you know, we do have potable water in the van park - it's…"
click at [749, 359] on button "Yes, send message" at bounding box center [759, 358] width 152 height 34
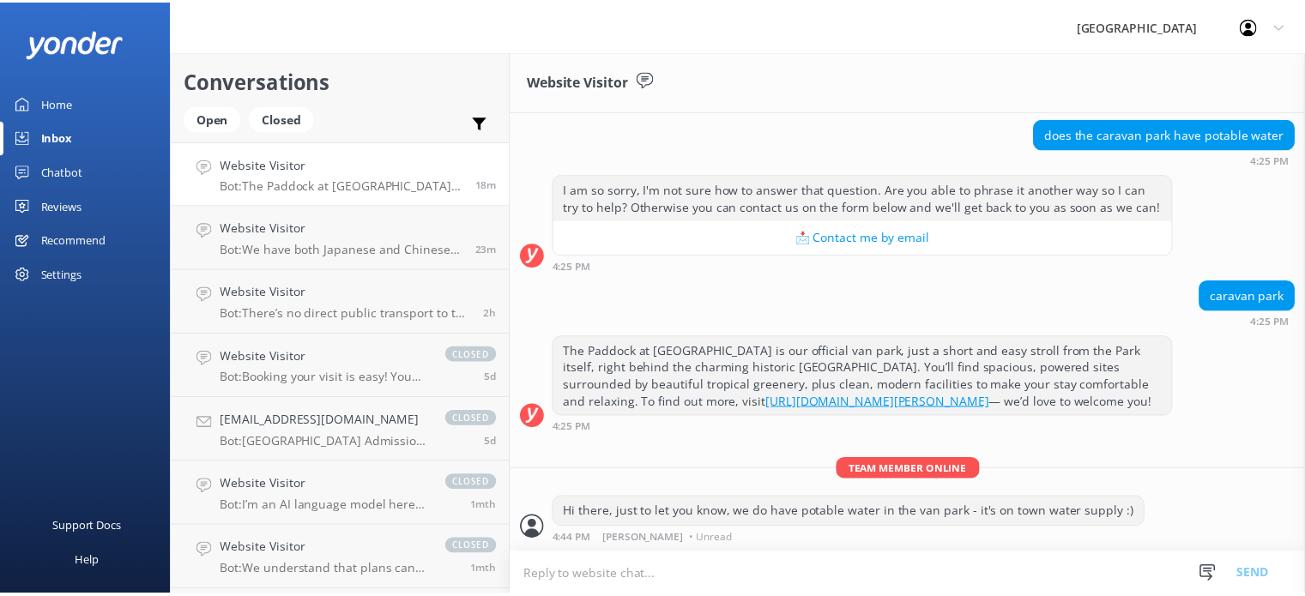
scroll to position [288, 0]
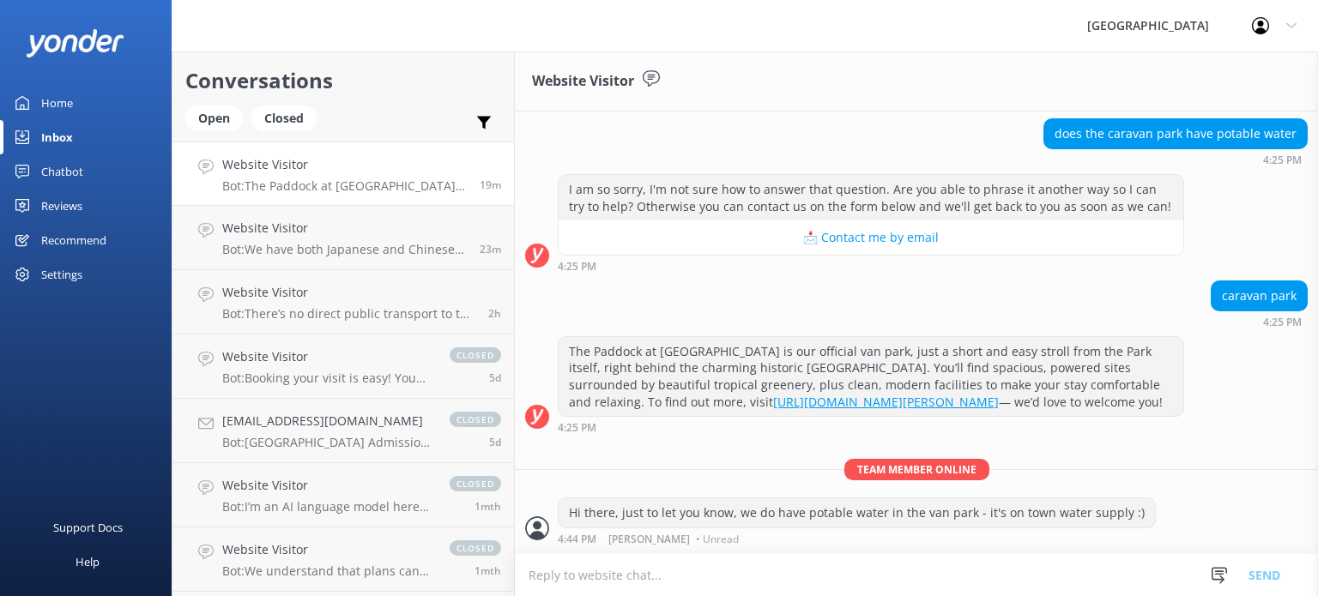
click at [55, 95] on div "Home" at bounding box center [57, 103] width 32 height 34
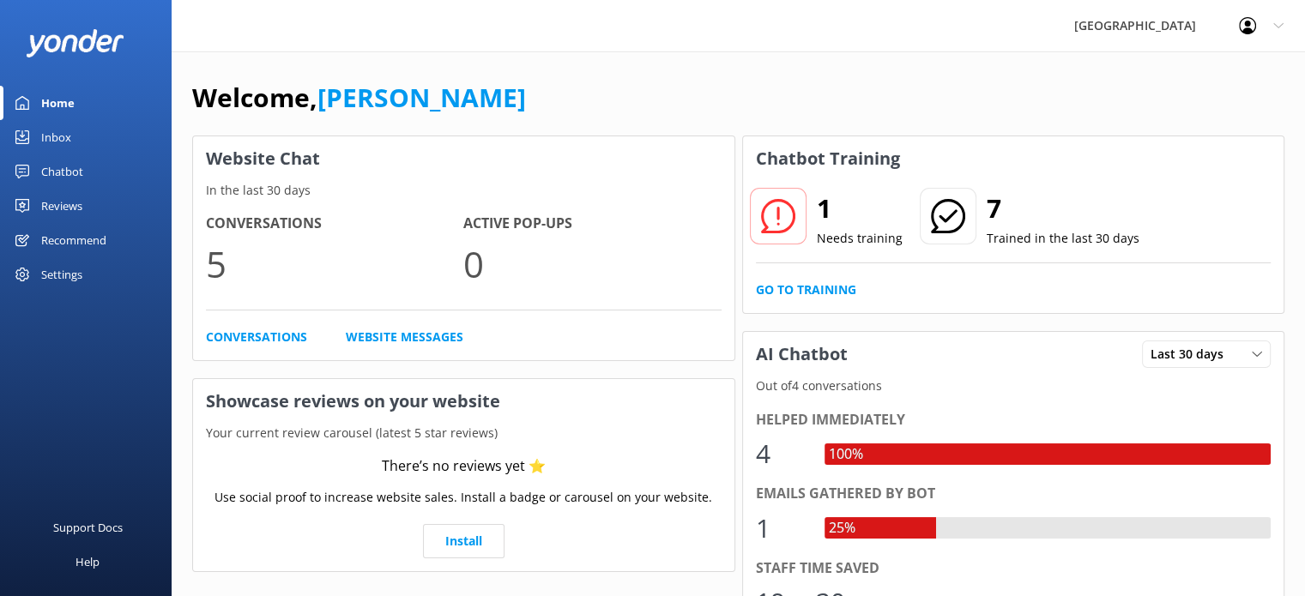
click at [787, 215] on icon at bounding box center [778, 216] width 34 height 34
